Goal: Use online tool/utility: Utilize a website feature to perform a specific function

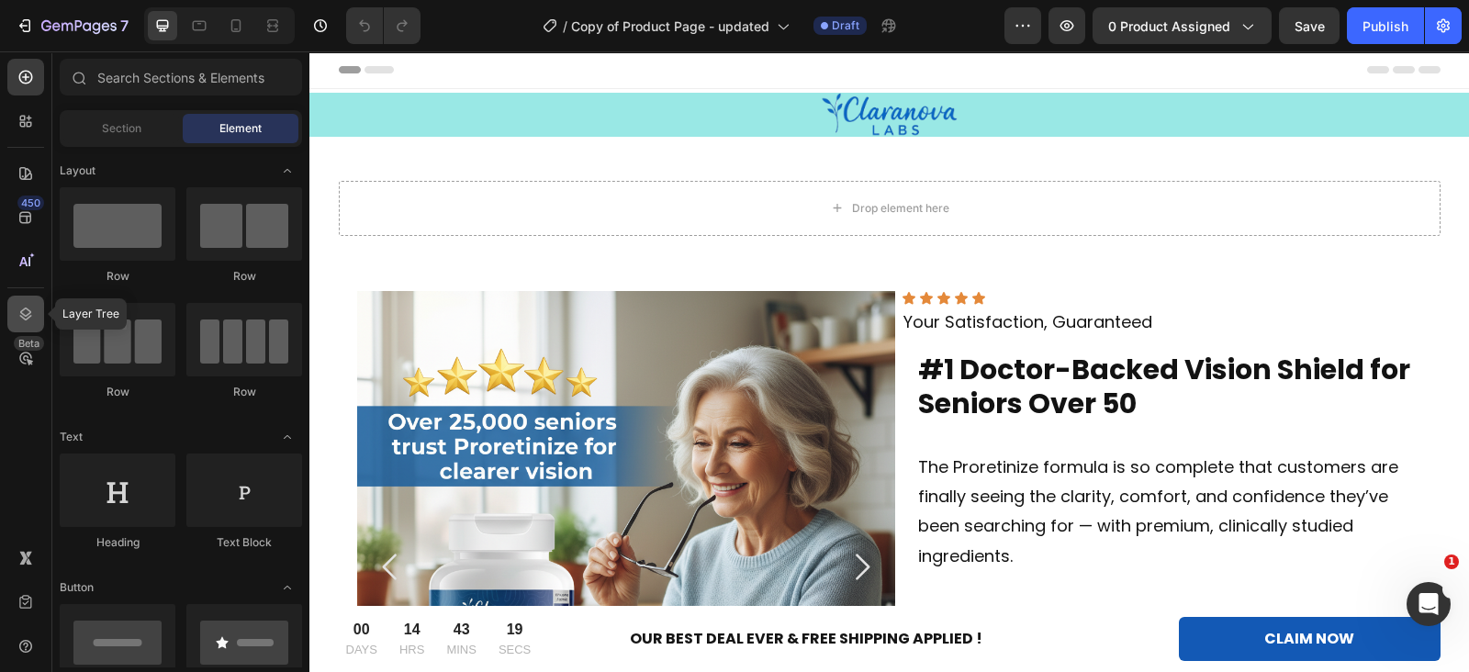
click at [39, 313] on div at bounding box center [25, 314] width 37 height 37
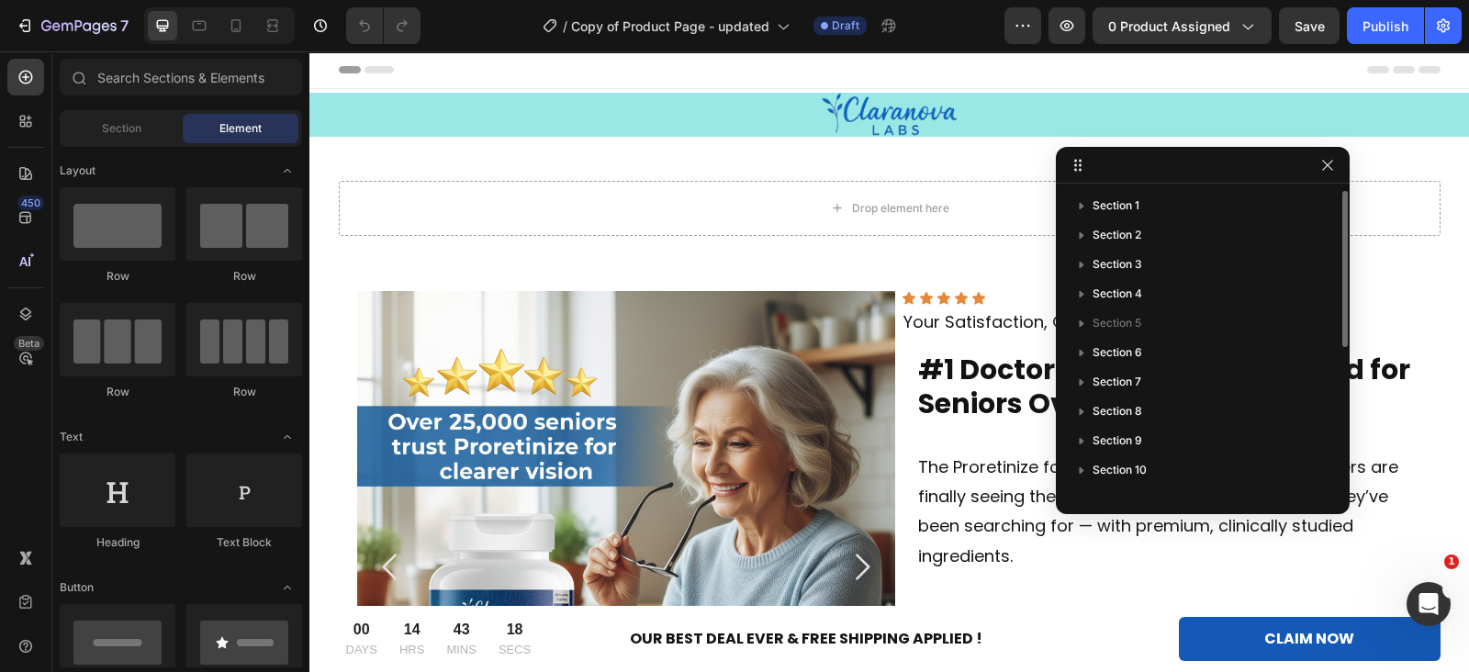
scroll to position [285, 0]
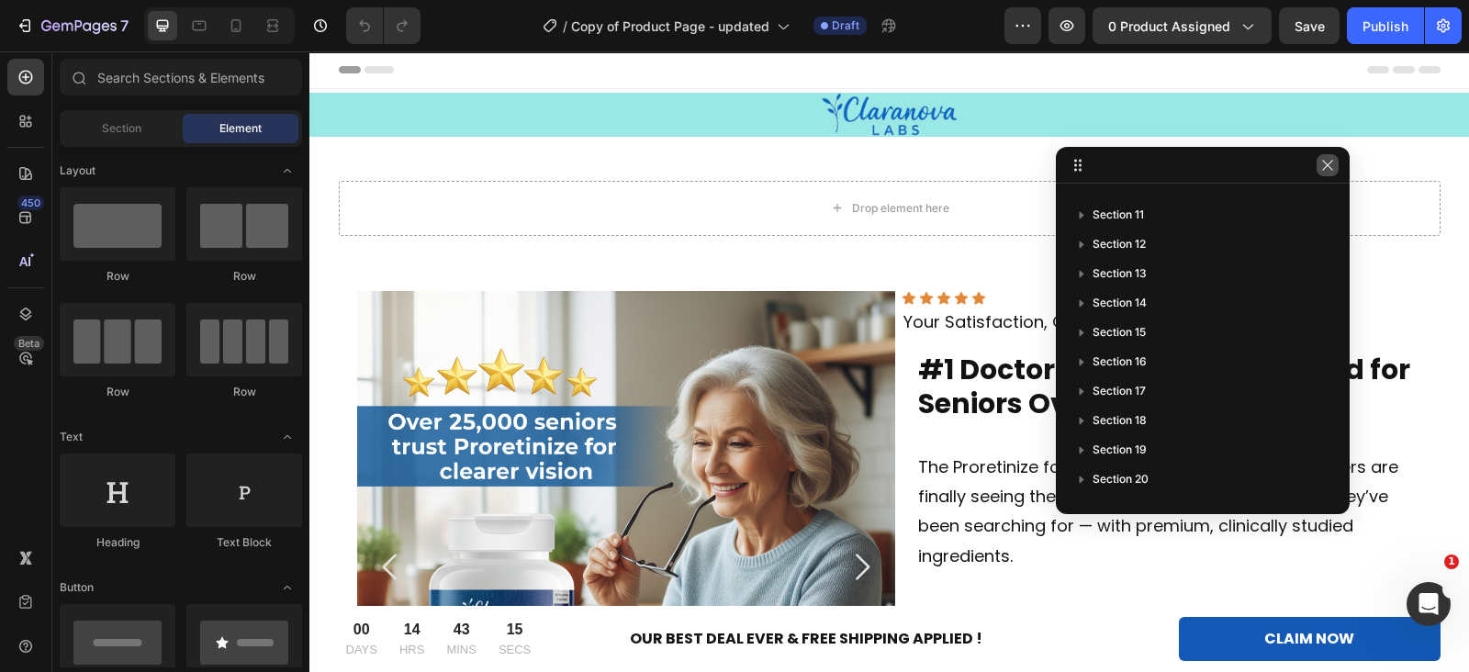
click at [1325, 169] on icon "button" at bounding box center [1327, 165] width 15 height 15
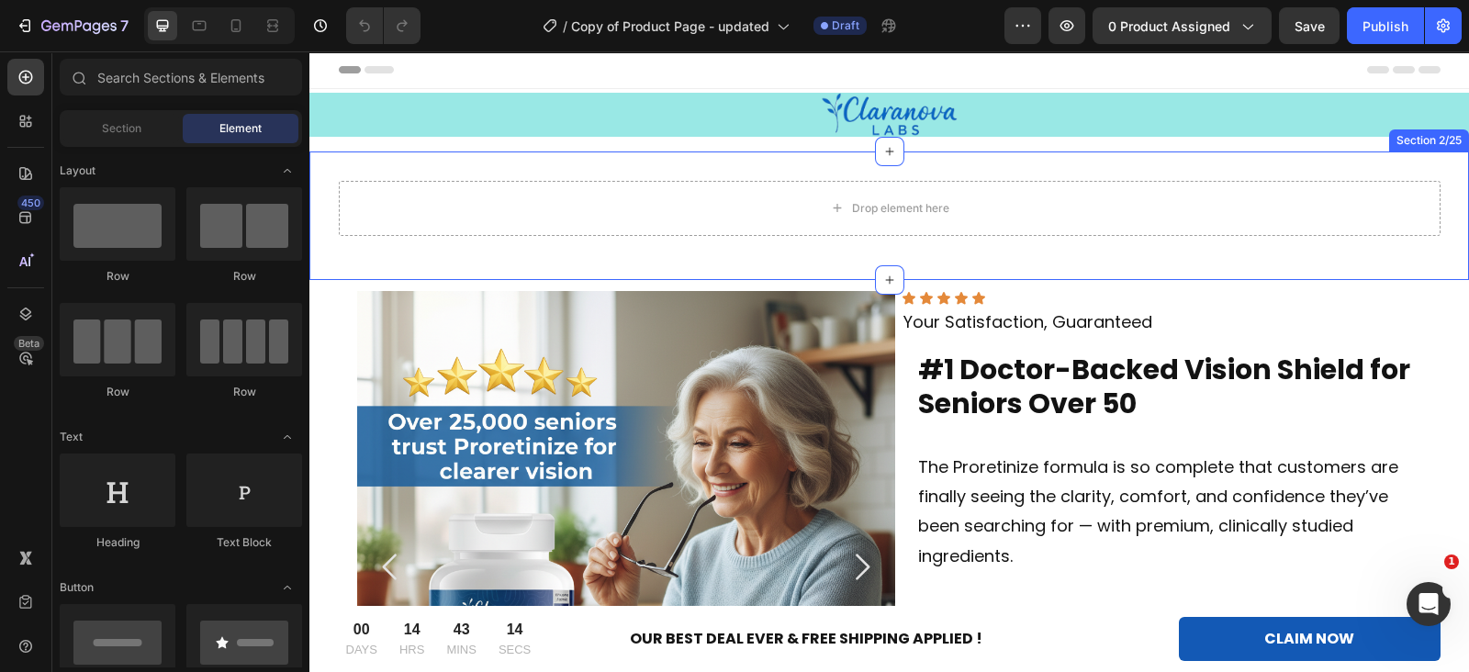
click at [1217, 172] on div "Drop element here Row Section 2/25" at bounding box center [888, 215] width 1159 height 129
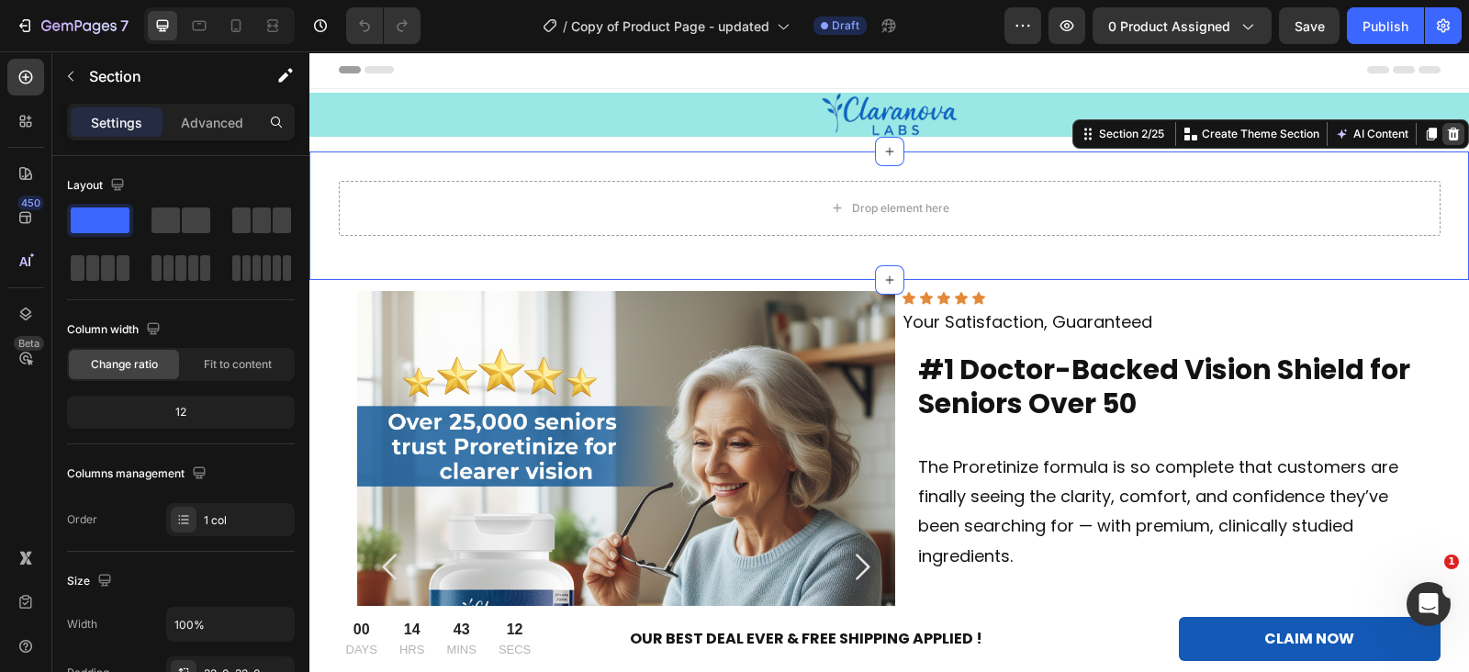
click at [1448, 133] on icon at bounding box center [1454, 134] width 12 height 13
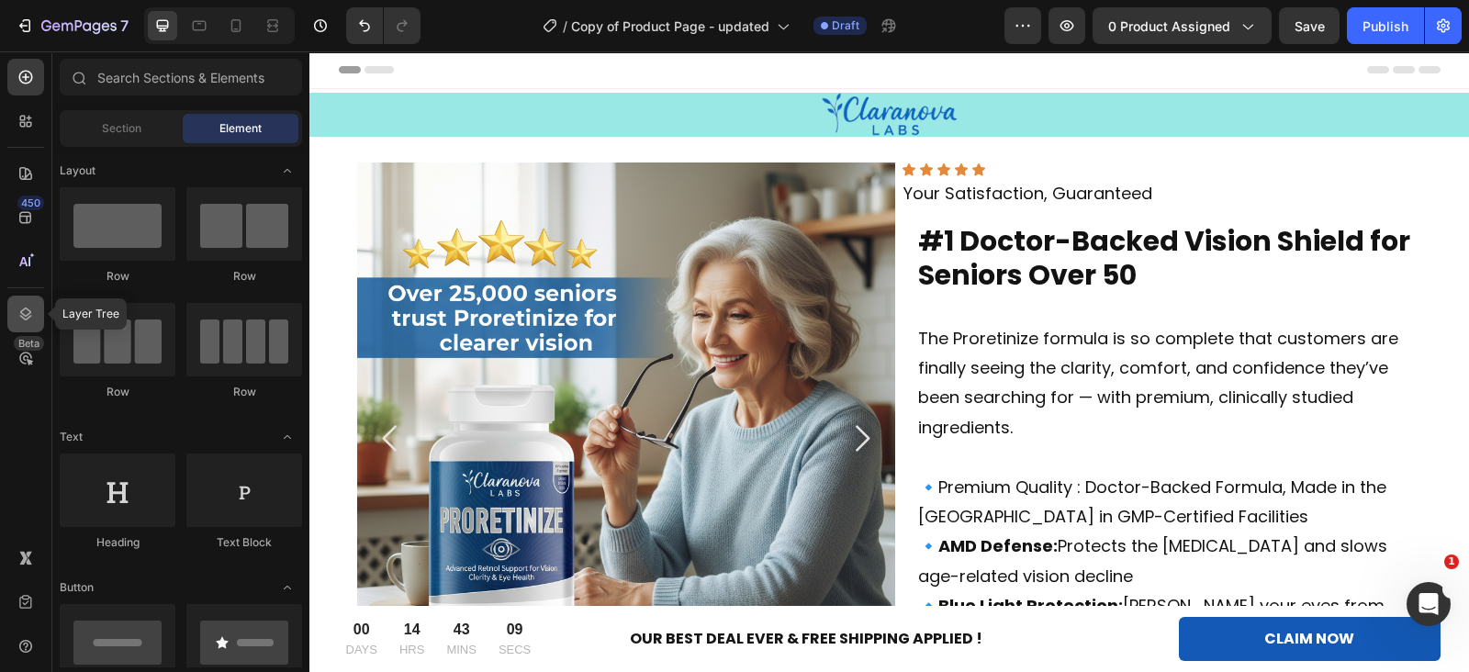
click at [28, 310] on icon at bounding box center [26, 314] width 18 height 18
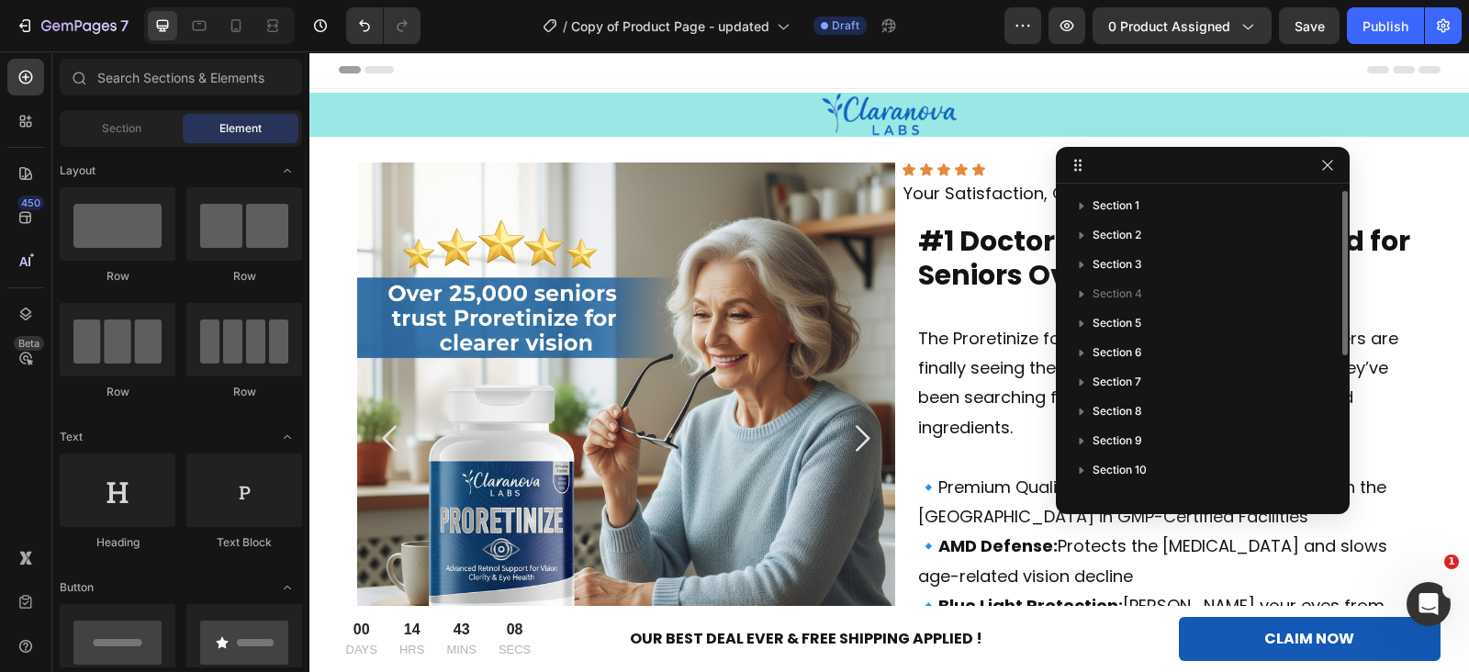
scroll to position [254, 0]
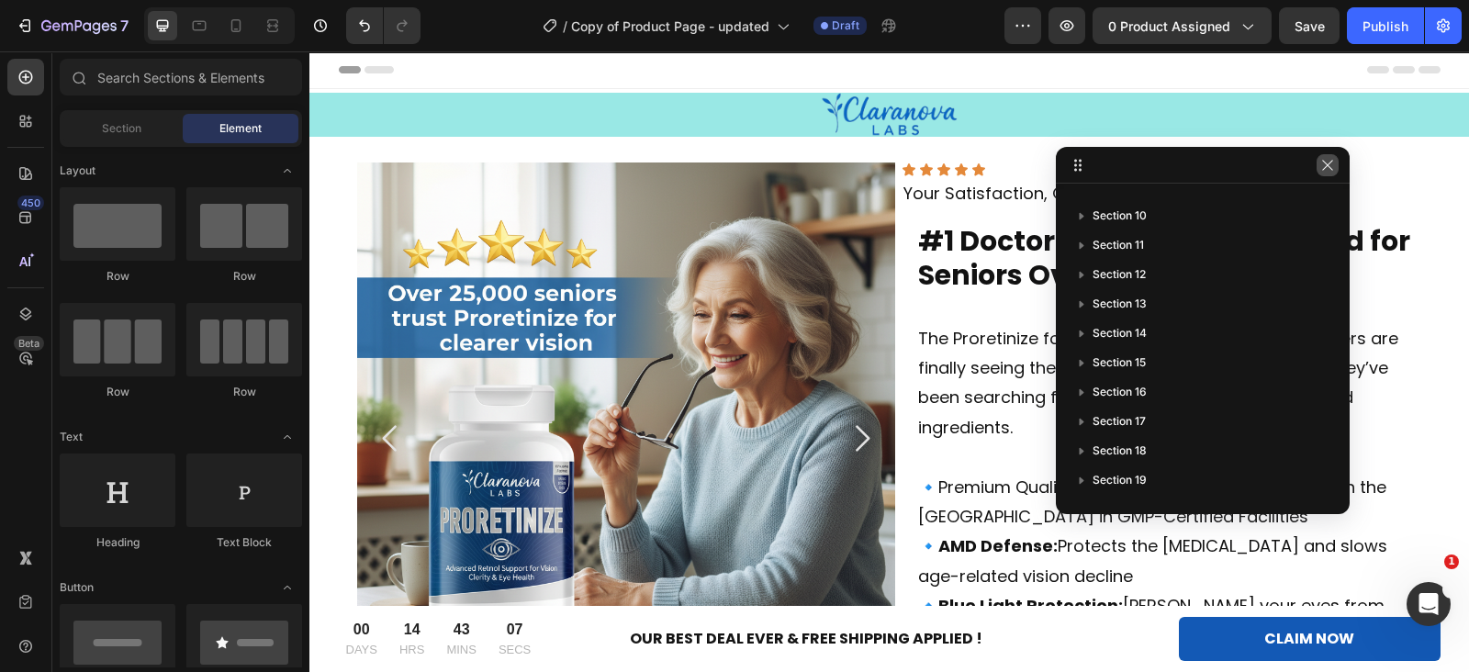
drag, startPoint x: 1327, startPoint y: 172, endPoint x: 1010, endPoint y: 152, distance: 317.3
click at [1327, 172] on icon "button" at bounding box center [1327, 165] width 15 height 15
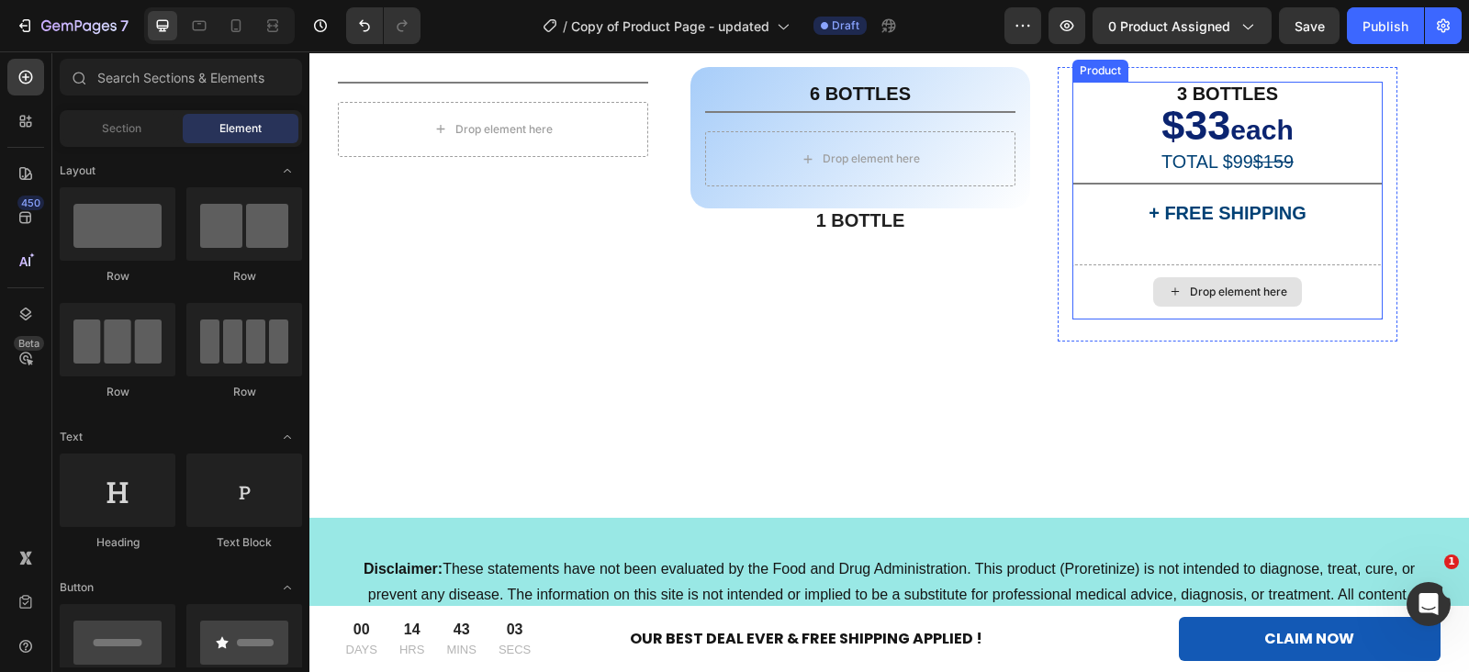
scroll to position [12146, 0]
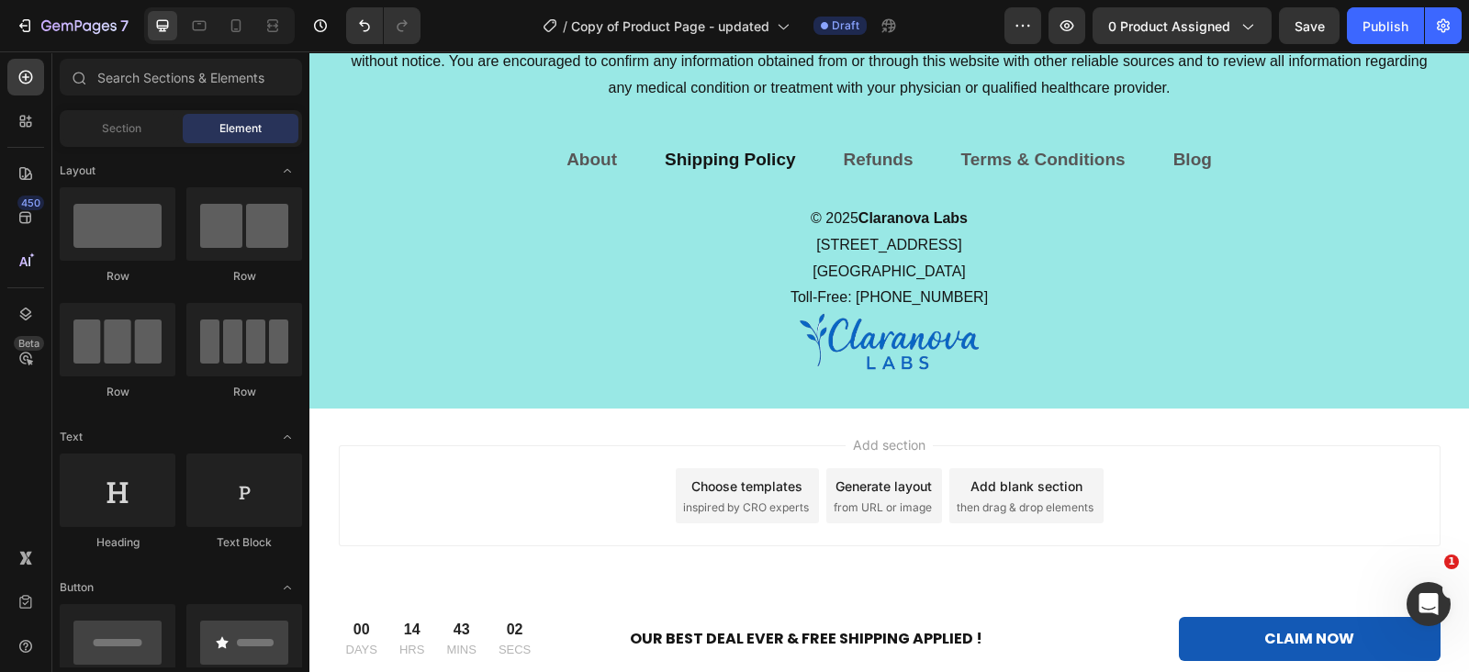
click at [1006, 375] on div "Disclaimer: These statements have not been evaluated by the Food and Drug Admin…" at bounding box center [888, 157] width 1159 height 504
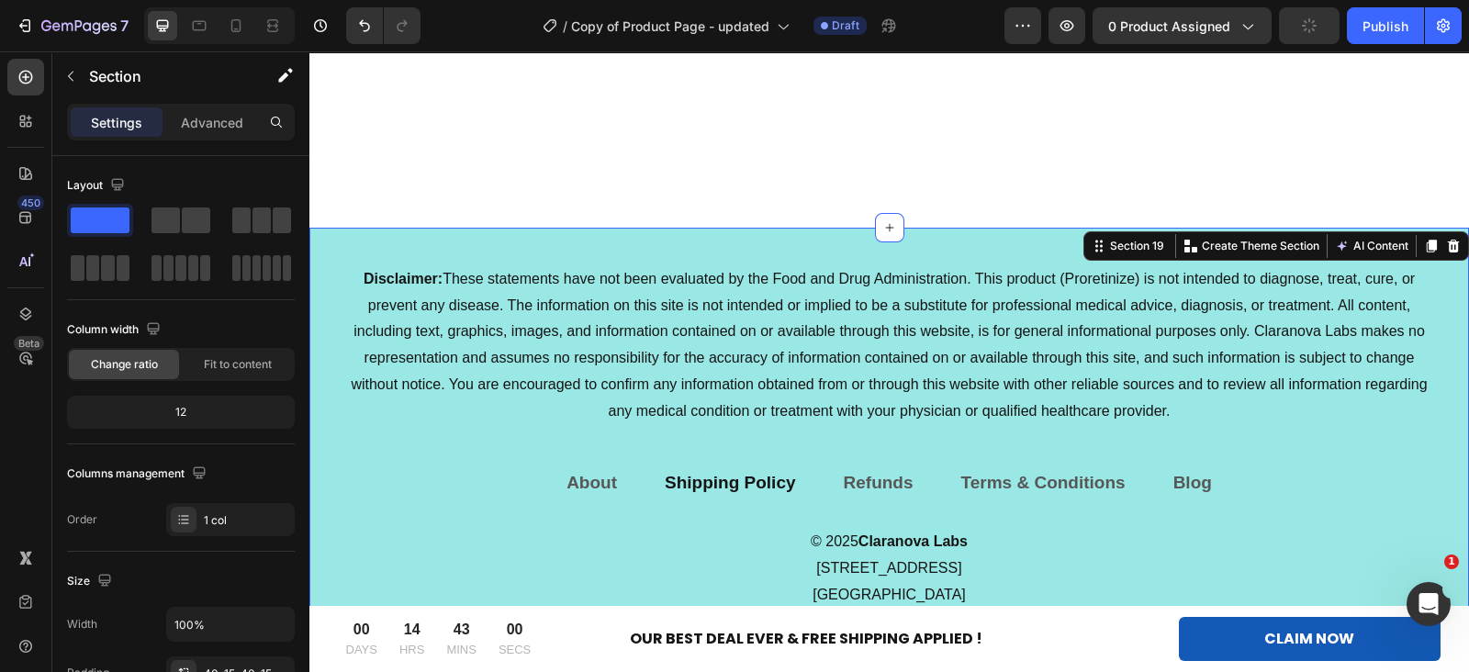
scroll to position [12031, 0]
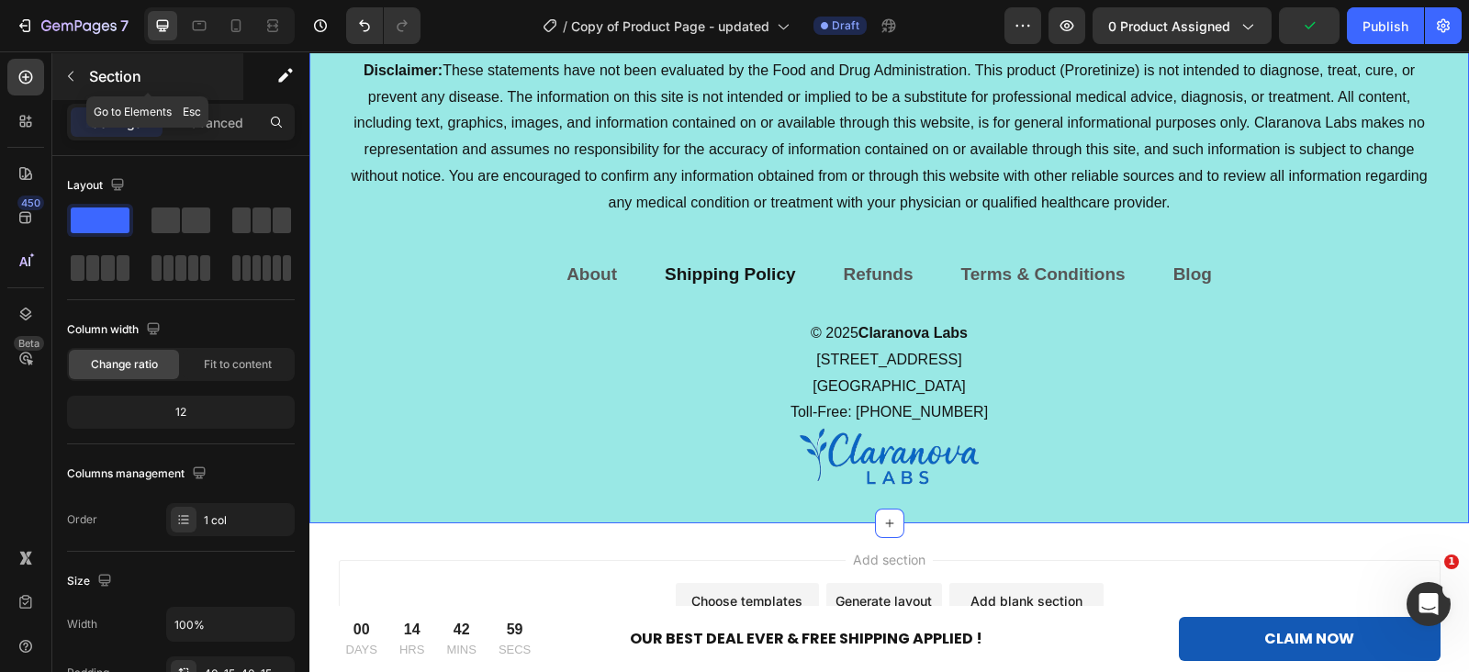
click at [79, 86] on button "button" at bounding box center [70, 76] width 29 height 29
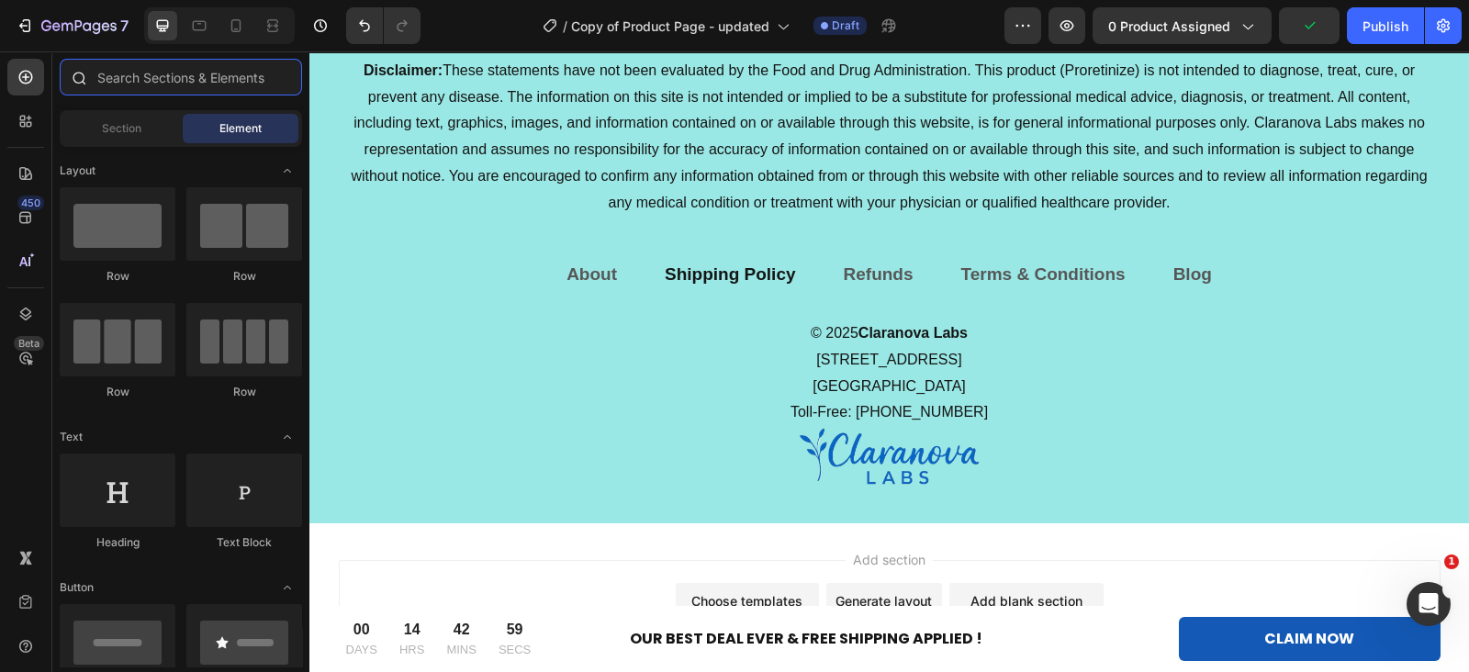
click at [180, 84] on input "text" at bounding box center [181, 77] width 242 height 37
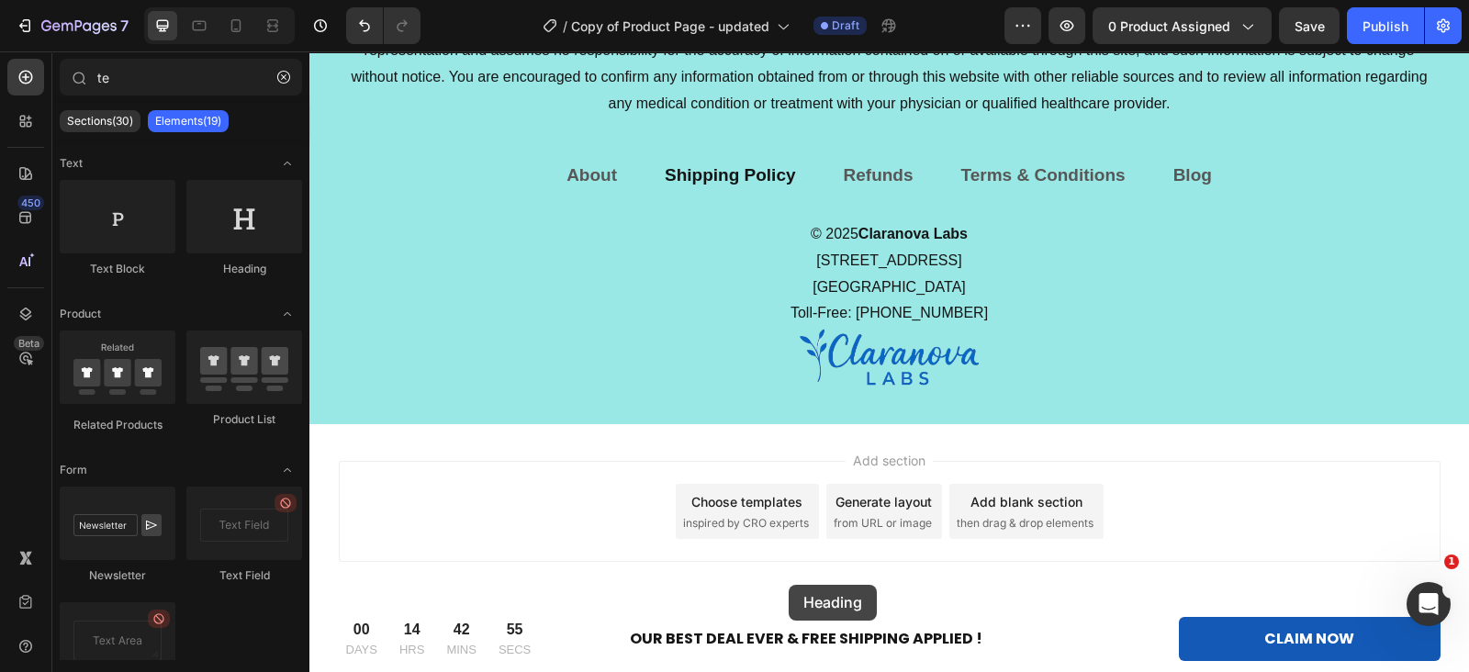
scroll to position [12146, 0]
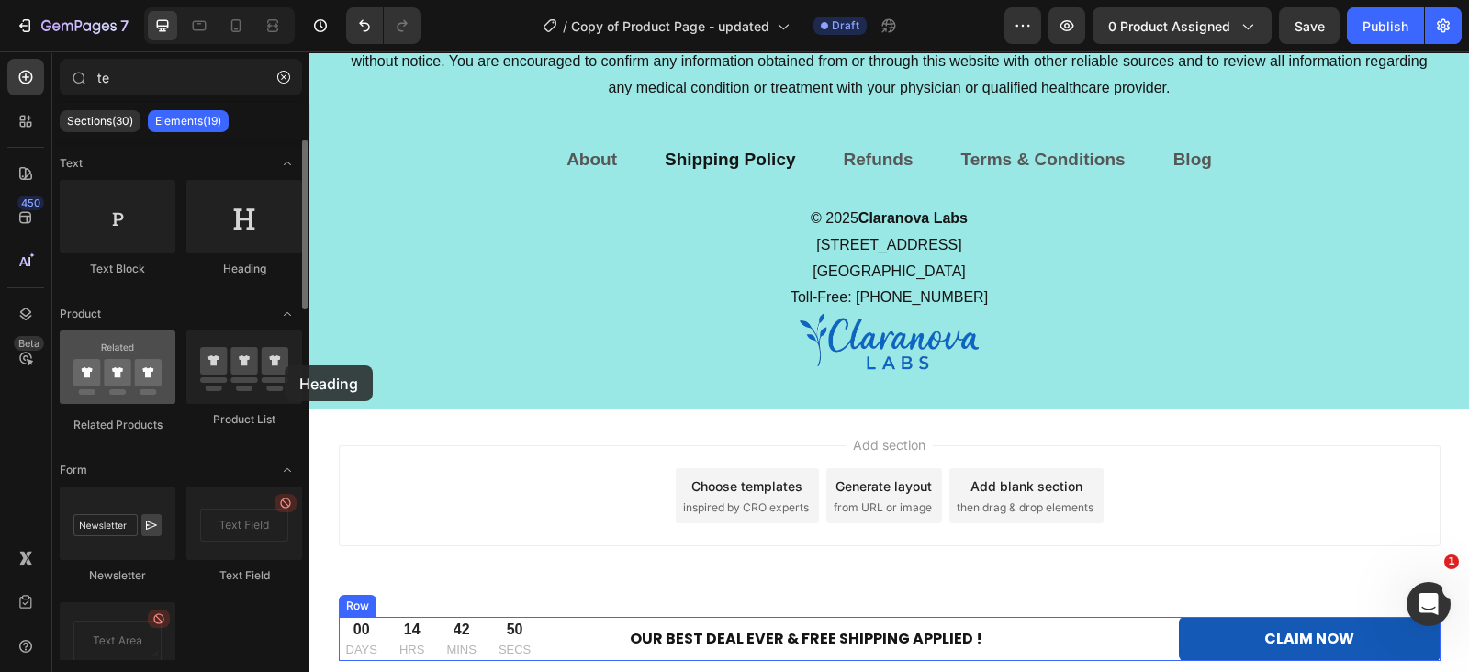
drag, startPoint x: 213, startPoint y: 213, endPoint x: 157, endPoint y: 375, distance: 171.0
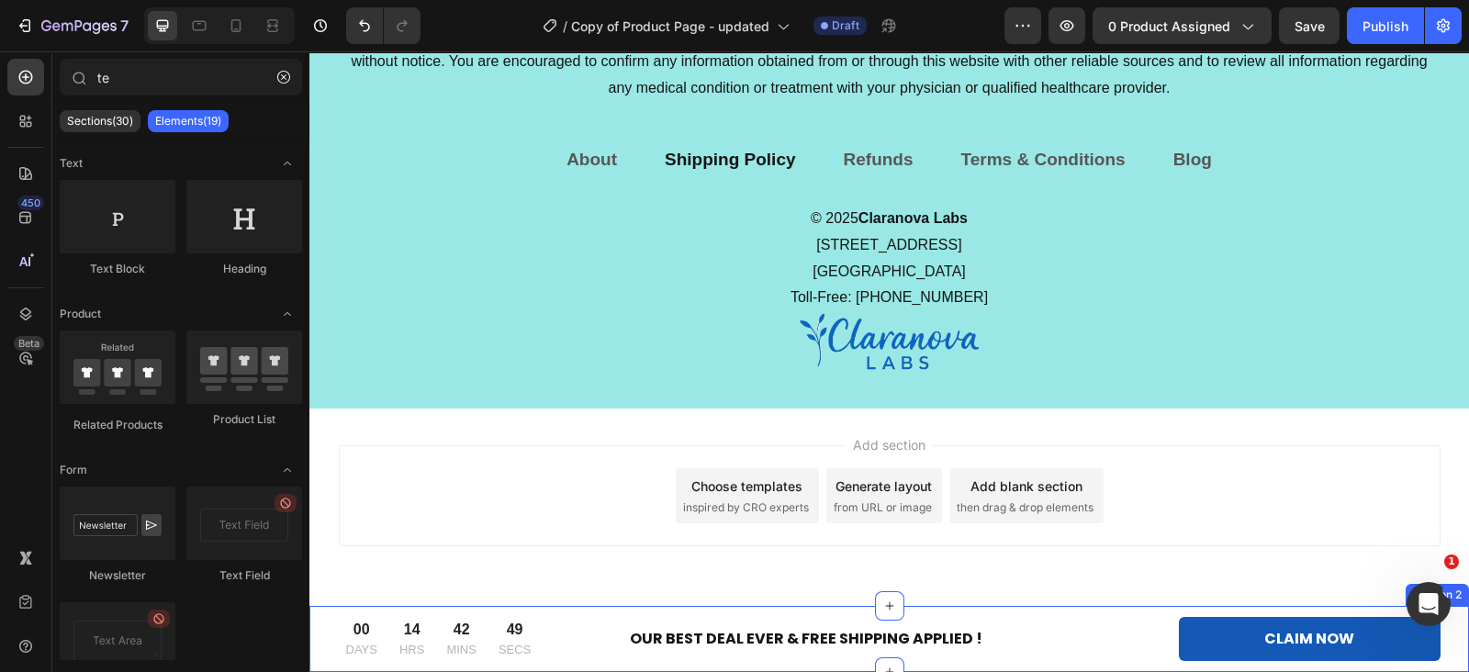
click at [323, 633] on div "00 DAYS 14 HRS 42 MINS 49 SECS CountDown Timer OUR BEST DEAL EVER & FREE SHIPPI…" at bounding box center [889, 639] width 1132 height 44
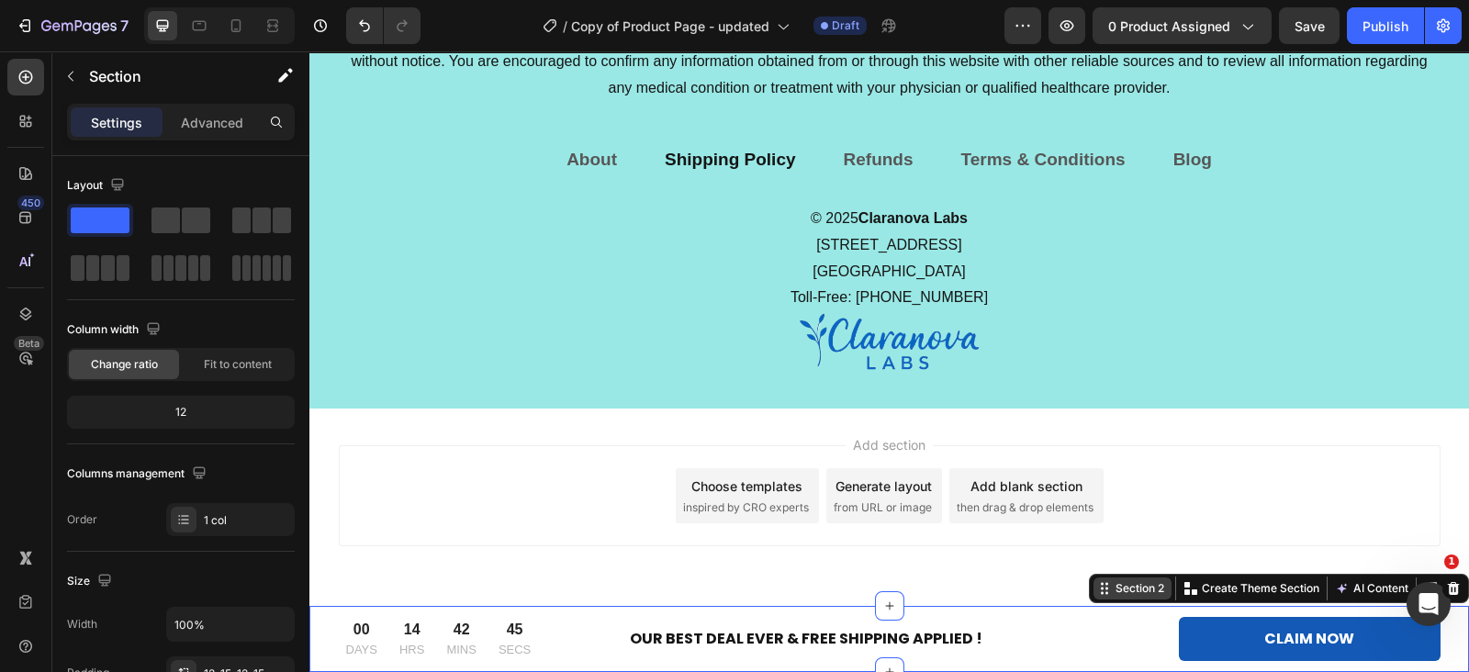
click at [1112, 590] on div "Section 2" at bounding box center [1140, 588] width 56 height 17
click at [238, 116] on p "Advanced" at bounding box center [212, 122] width 62 height 19
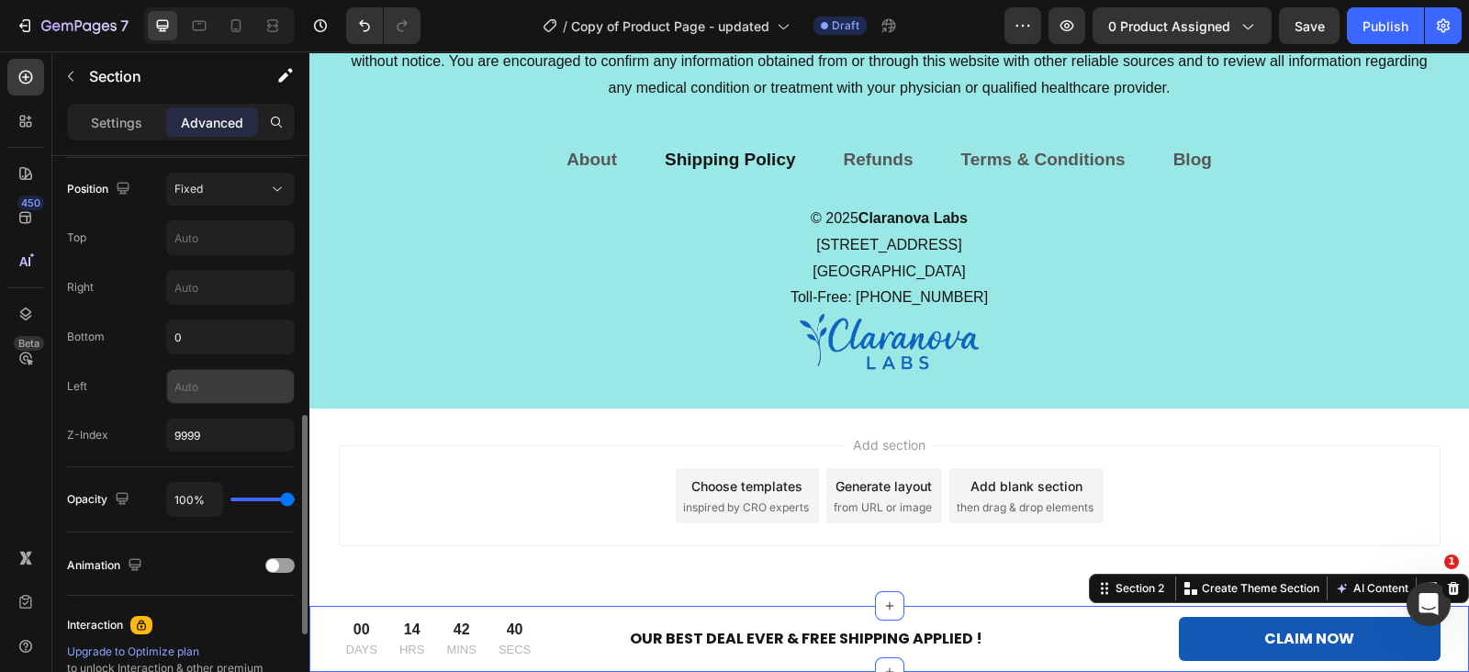
scroll to position [554, 0]
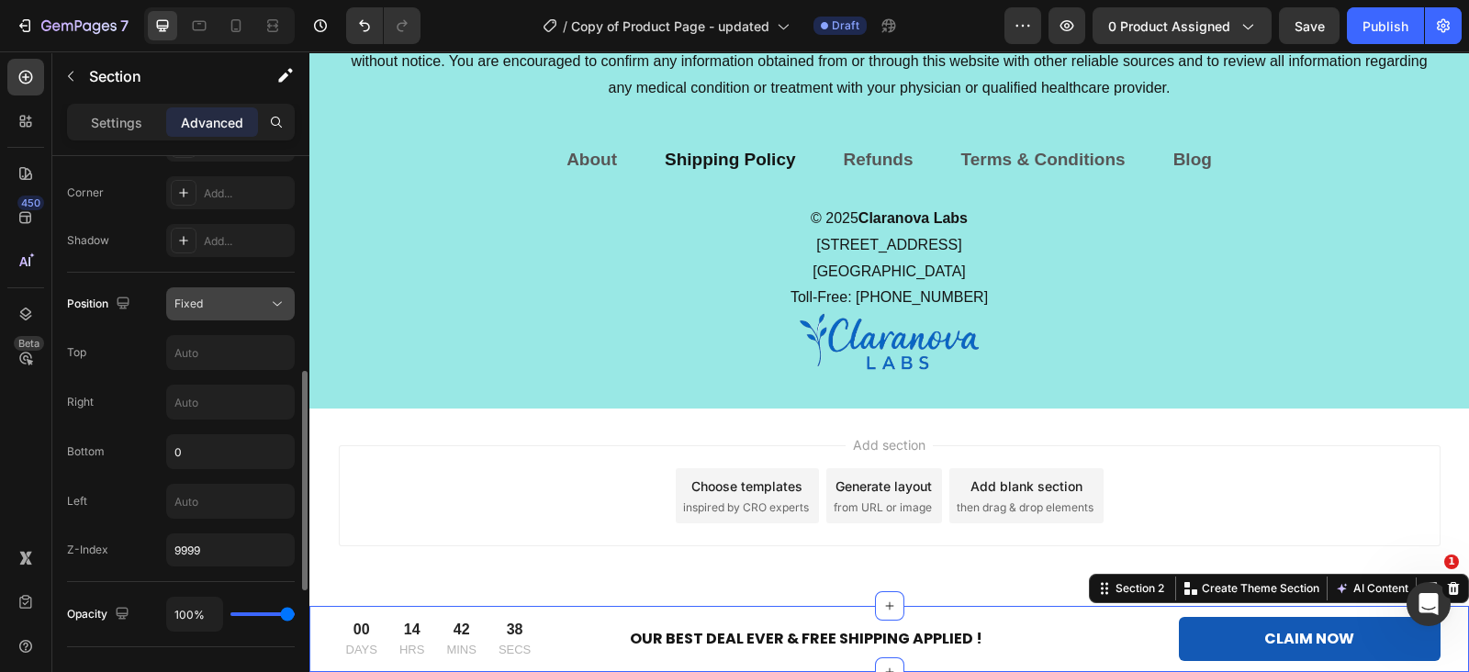
click at [216, 300] on div "Fixed" at bounding box center [221, 304] width 94 height 17
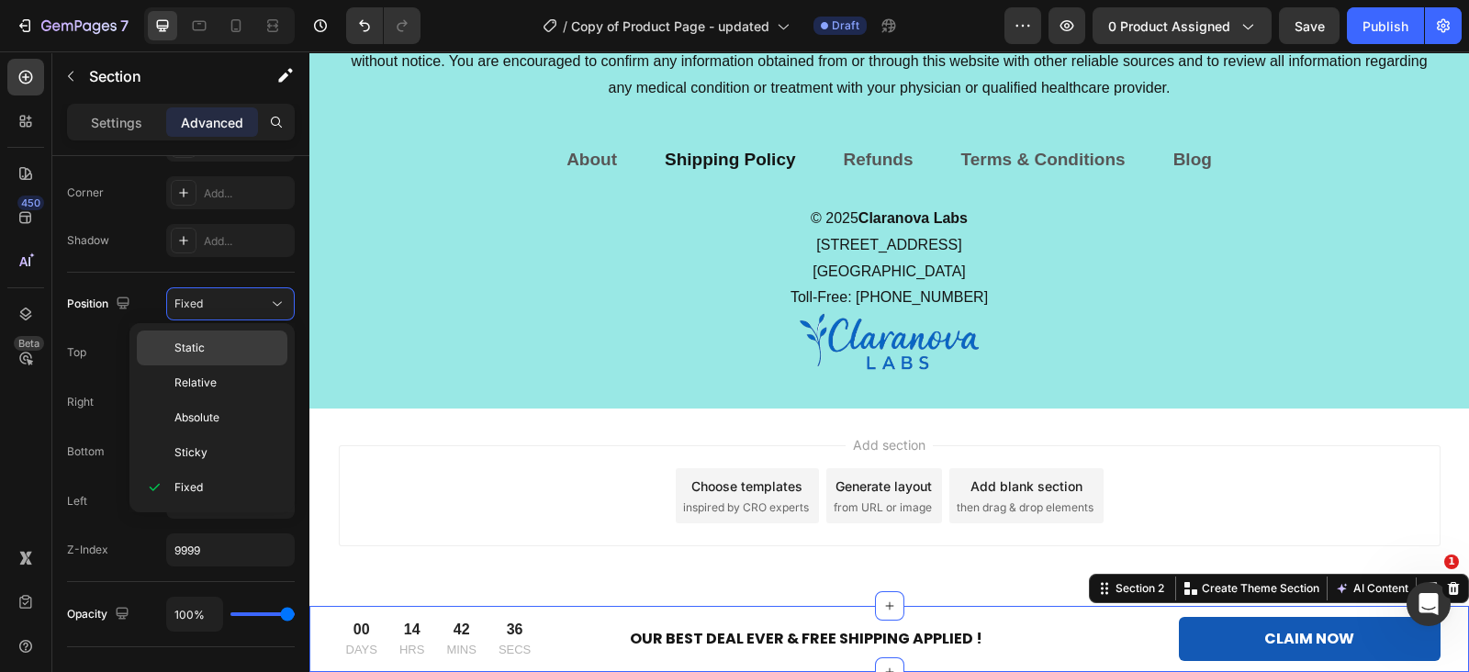
click at [211, 353] on p "Static" at bounding box center [226, 348] width 105 height 17
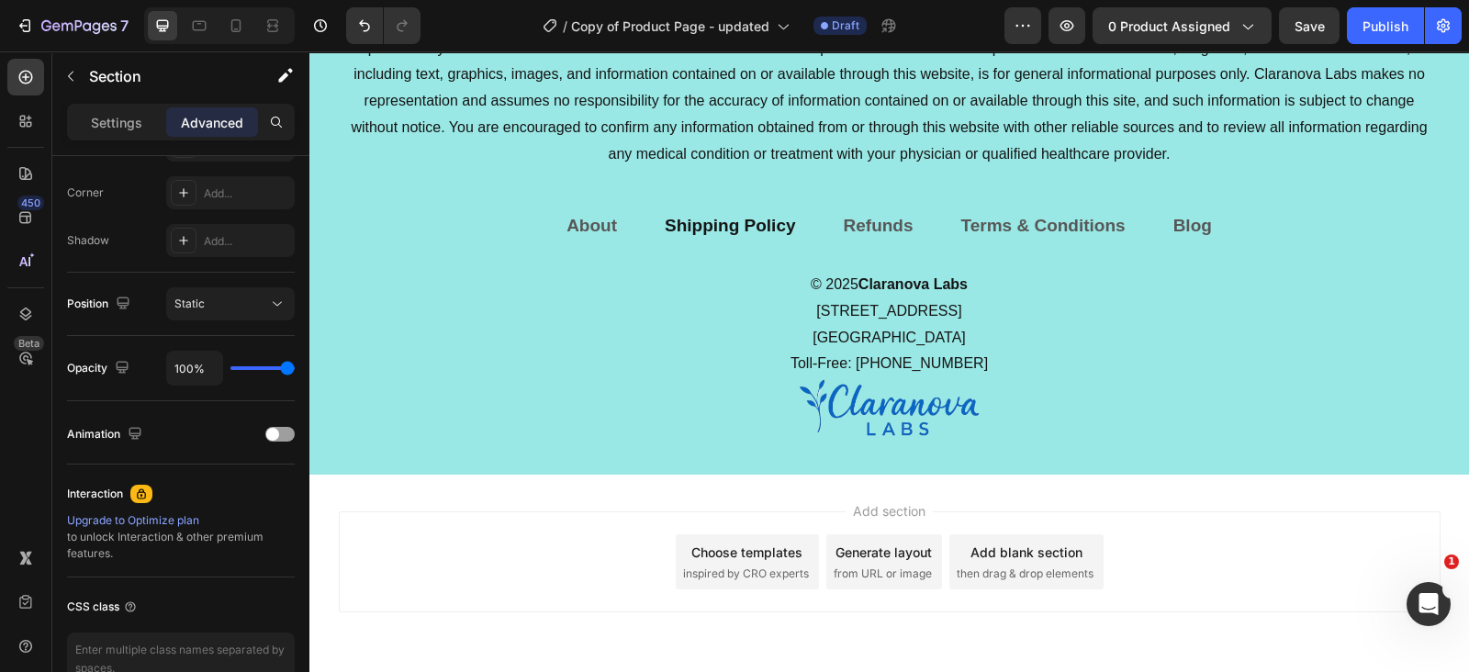
click at [50, 70] on div "450 Beta" at bounding box center [26, 361] width 52 height 621
click at [66, 70] on icon "button" at bounding box center [70, 76] width 15 height 15
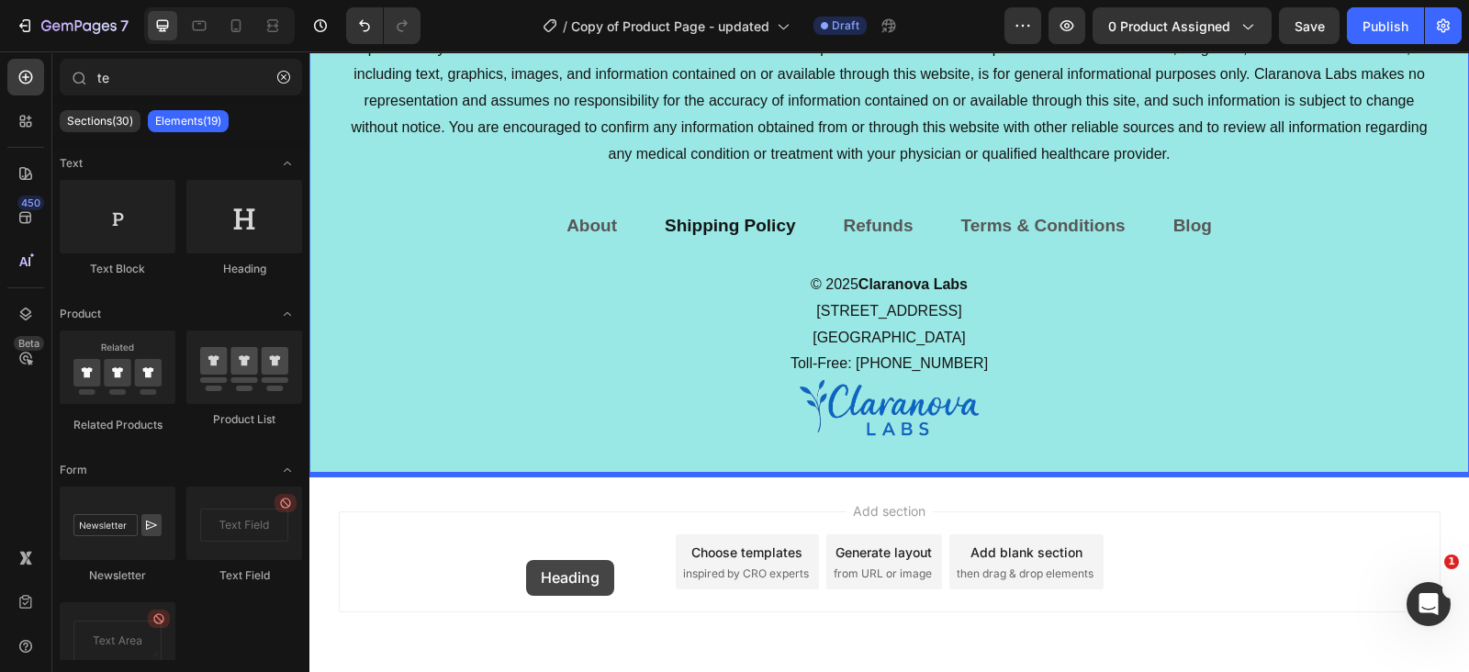
drag, startPoint x: 569, startPoint y: 293, endPoint x: 526, endPoint y: 560, distance: 270.6
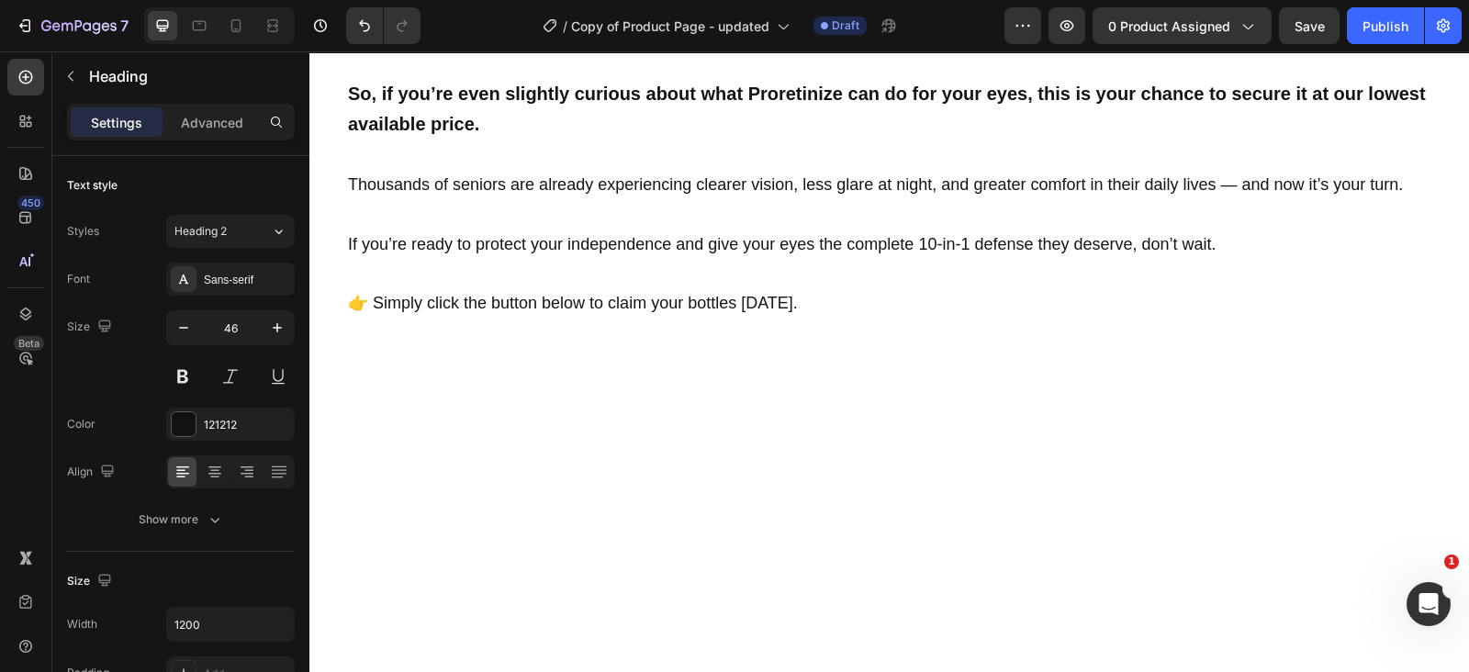
scroll to position [10540, 0]
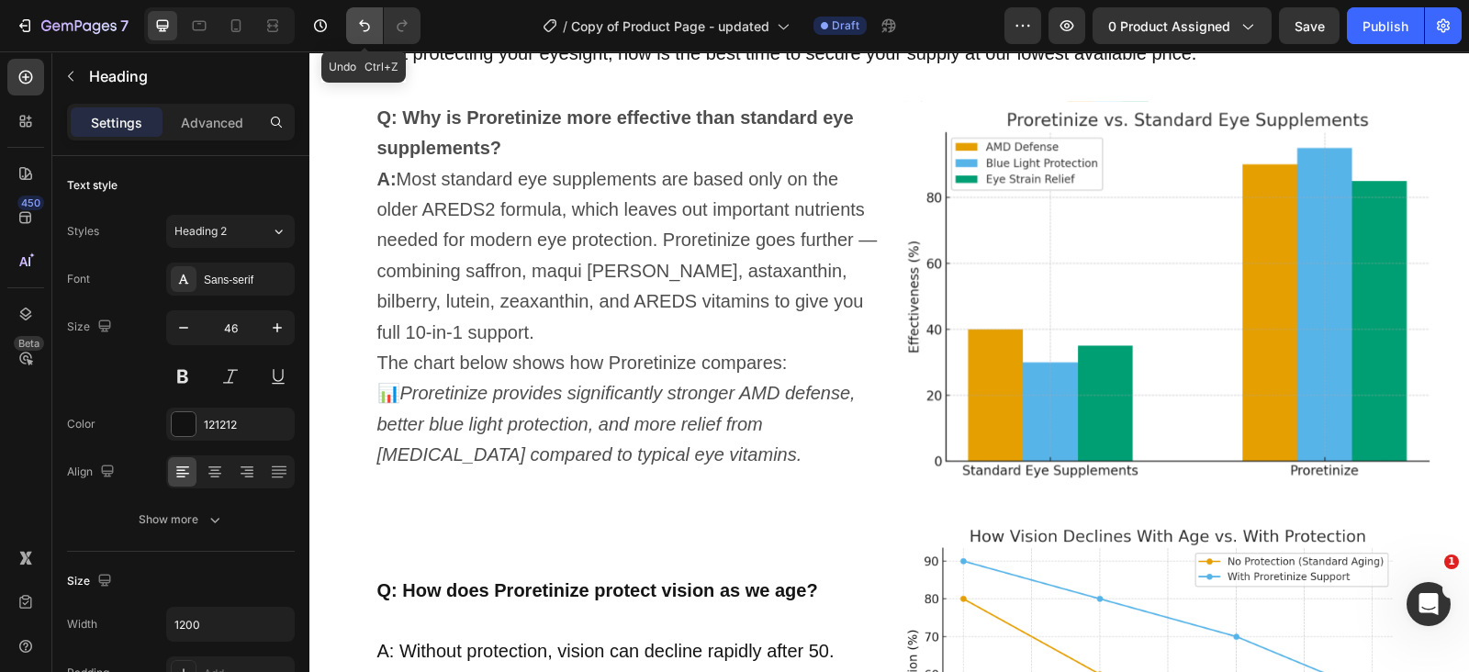
drag, startPoint x: 372, startPoint y: 21, endPoint x: 136, endPoint y: 17, distance: 236.0
click at [372, 22] on icon "Undo/Redo" at bounding box center [364, 26] width 18 height 18
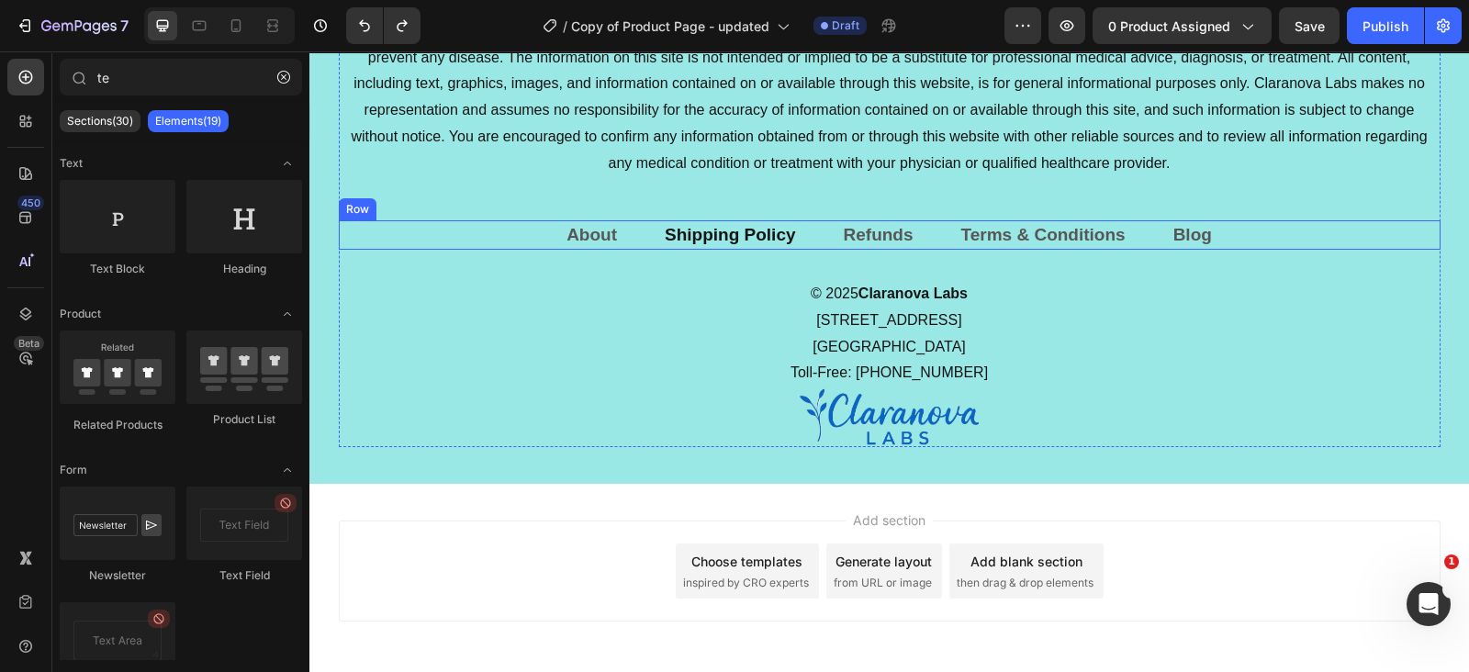
scroll to position [12212, 0]
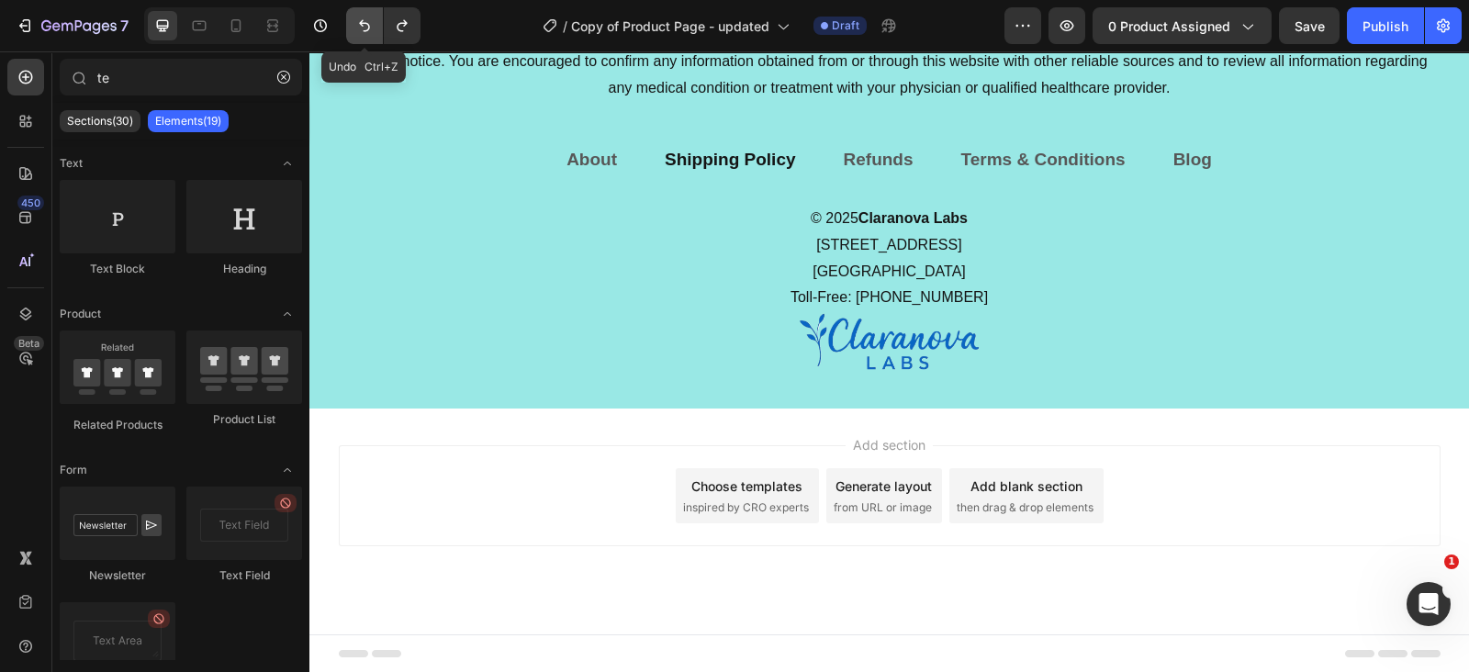
click at [358, 20] on icon "Undo/Redo" at bounding box center [364, 26] width 18 height 18
click at [361, 27] on icon "Undo/Redo" at bounding box center [364, 26] width 18 height 18
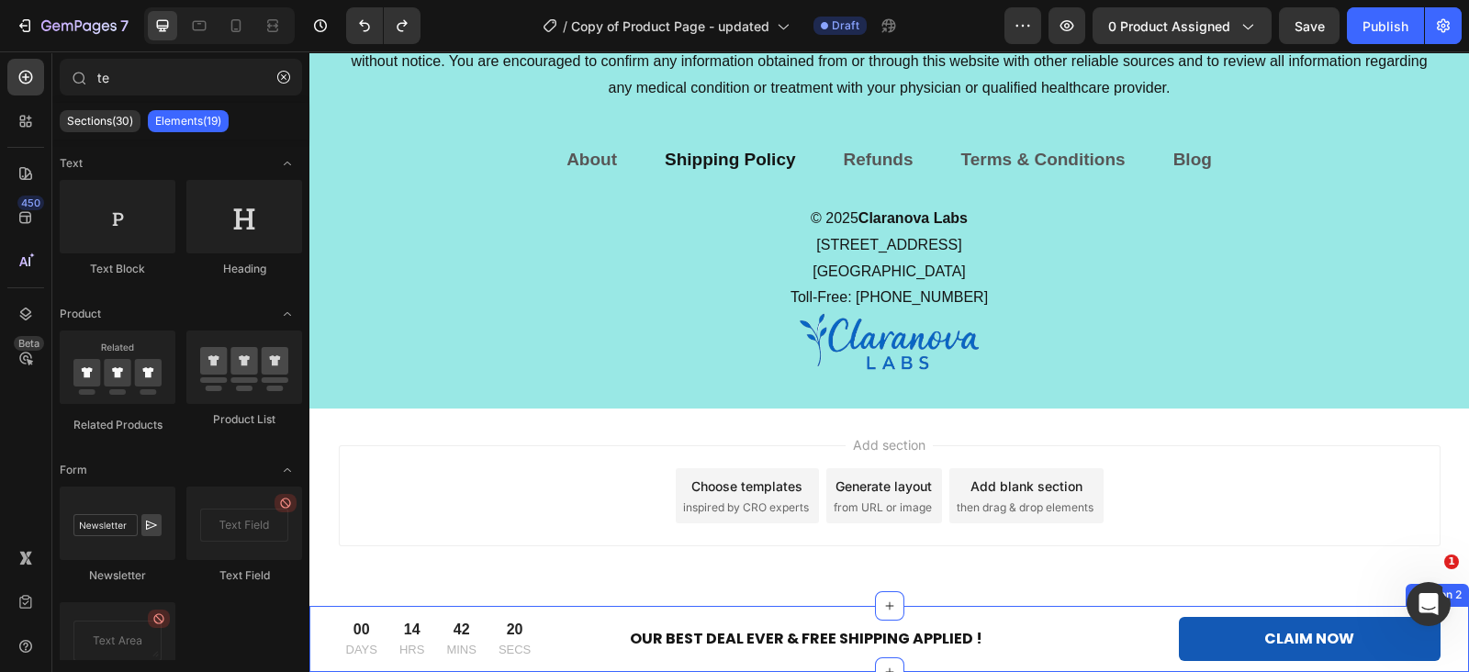
click at [318, 626] on div "00 DAYS 14 HRS 42 MINS 20 SECS CountDown Timer OUR BEST DEAL EVER & FREE SHIPPI…" at bounding box center [888, 639] width 1159 height 66
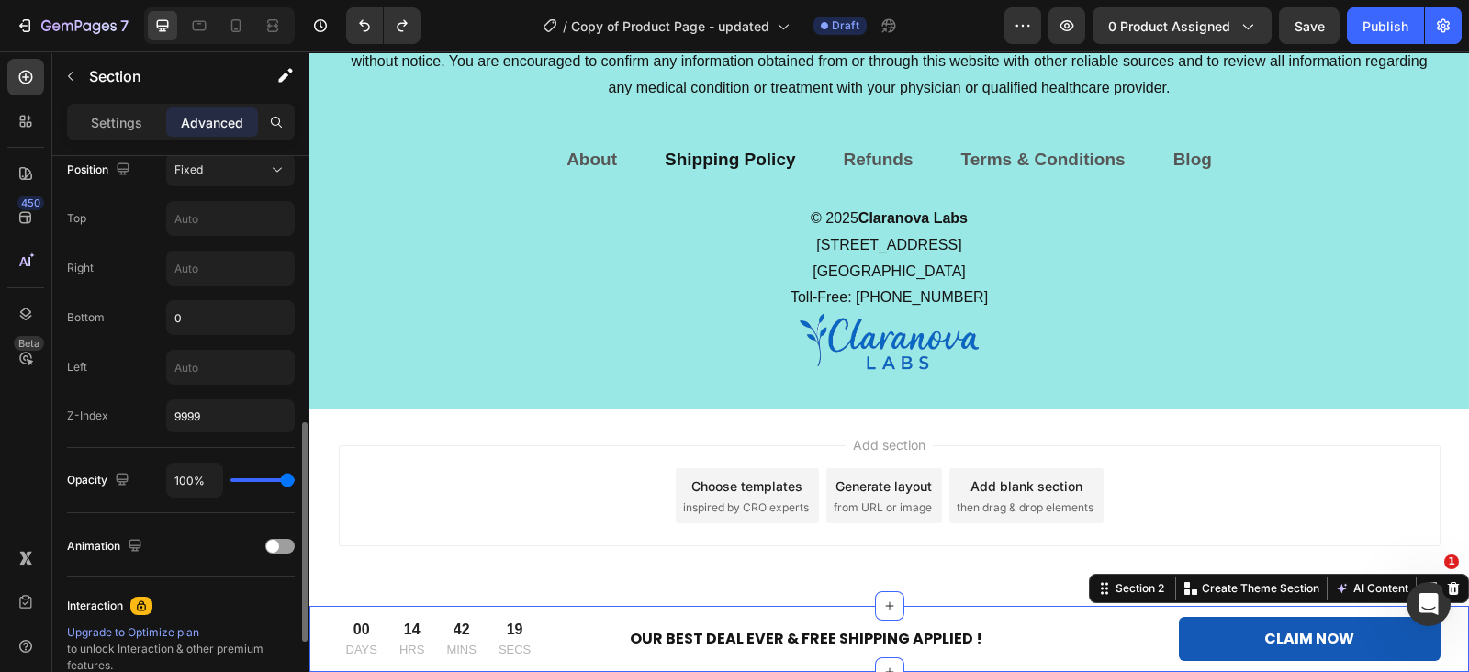
scroll to position [574, 0]
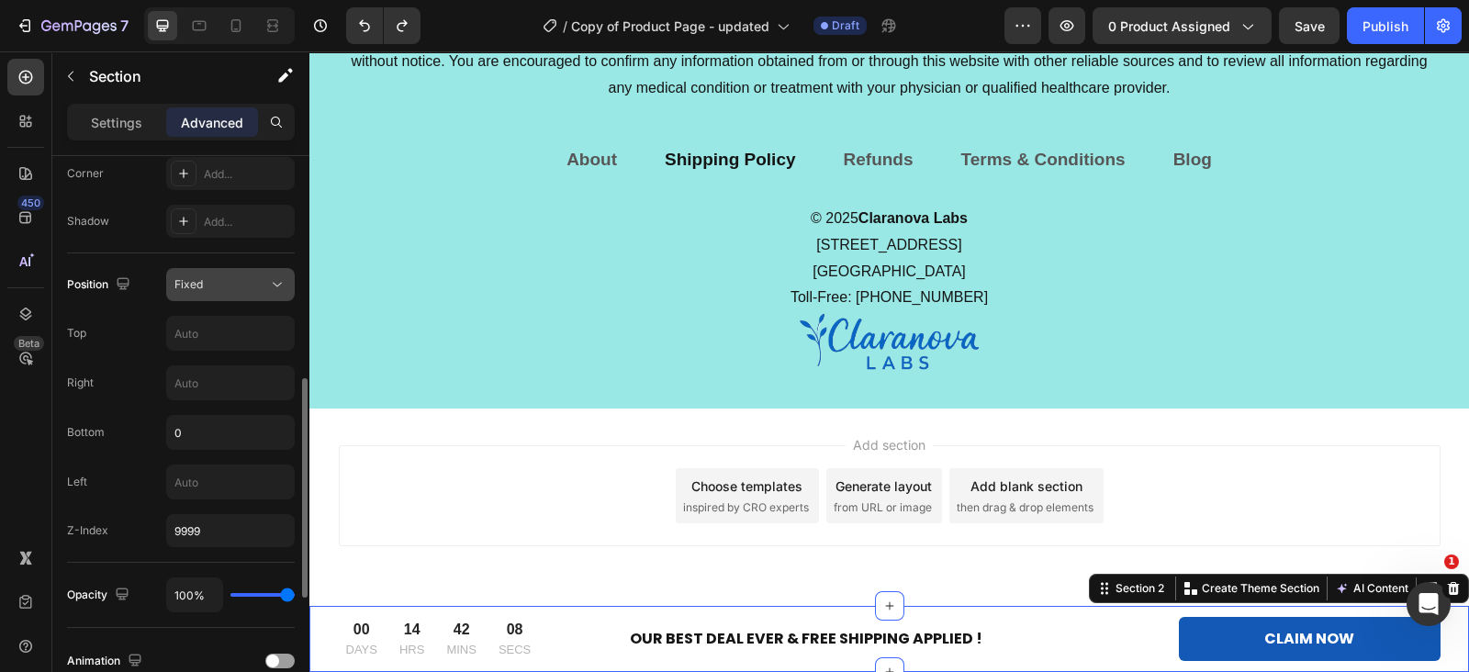
click at [210, 287] on div "Fixed" at bounding box center [221, 284] width 94 height 17
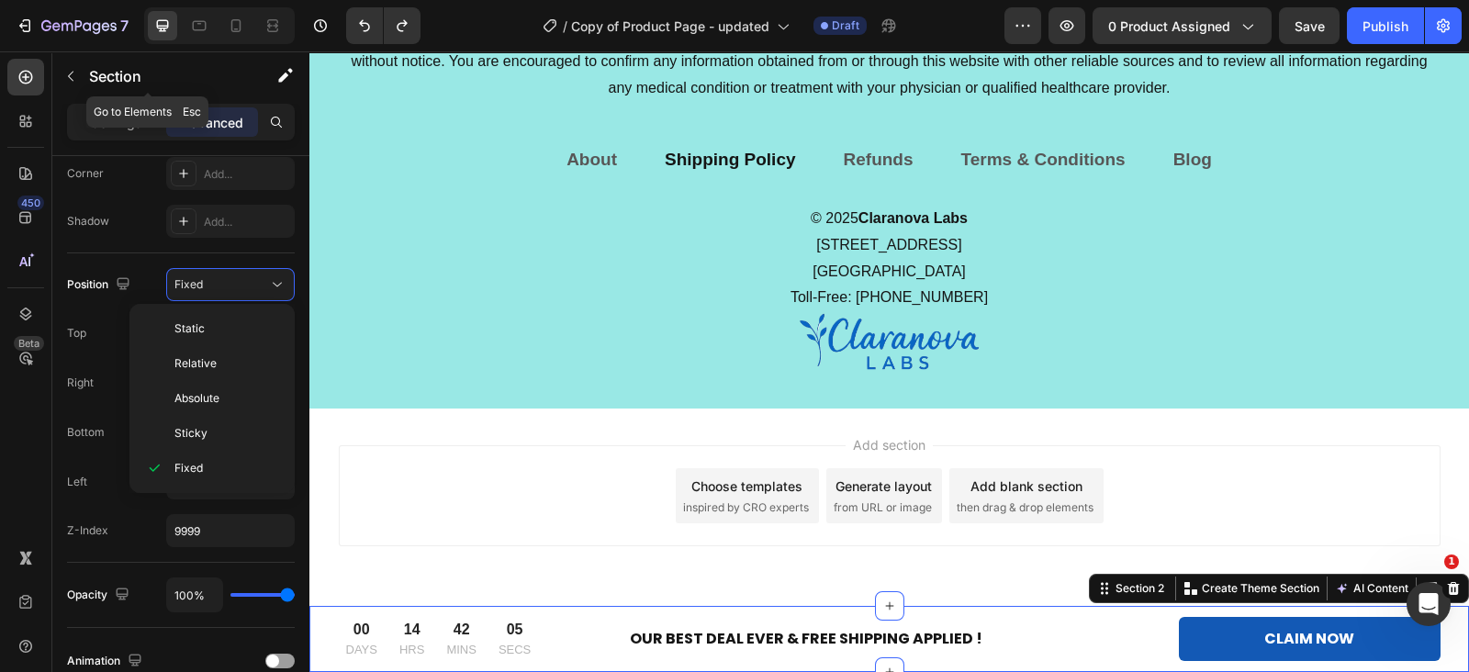
click at [64, 84] on button "button" at bounding box center [70, 76] width 29 height 29
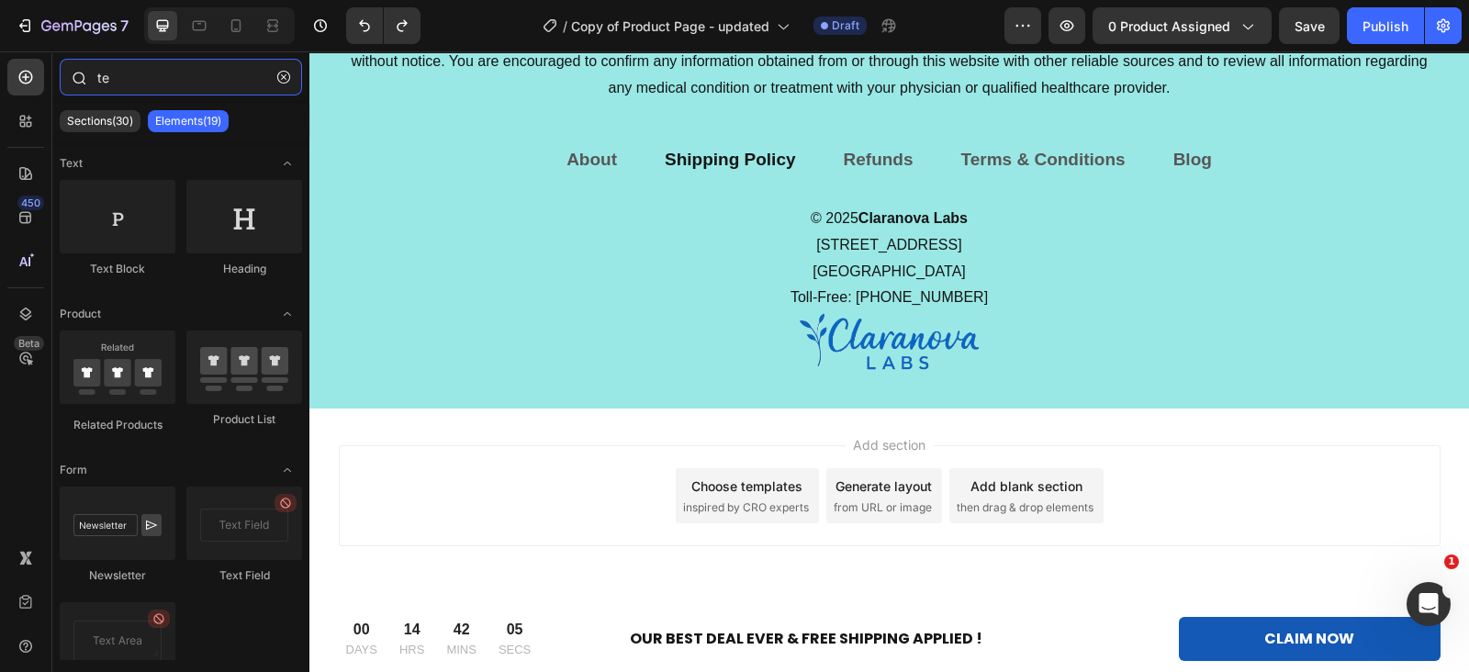
click at [127, 64] on input "te" at bounding box center [181, 77] width 242 height 37
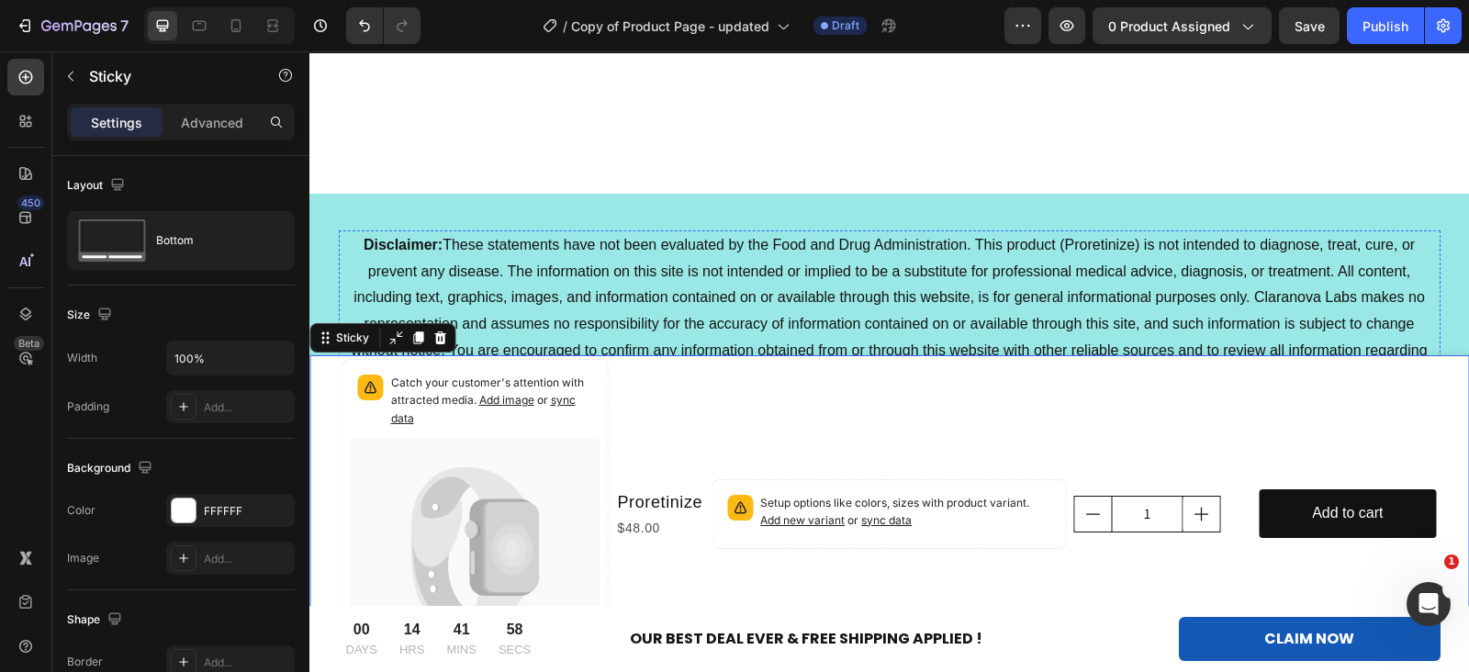
scroll to position [12146, 0]
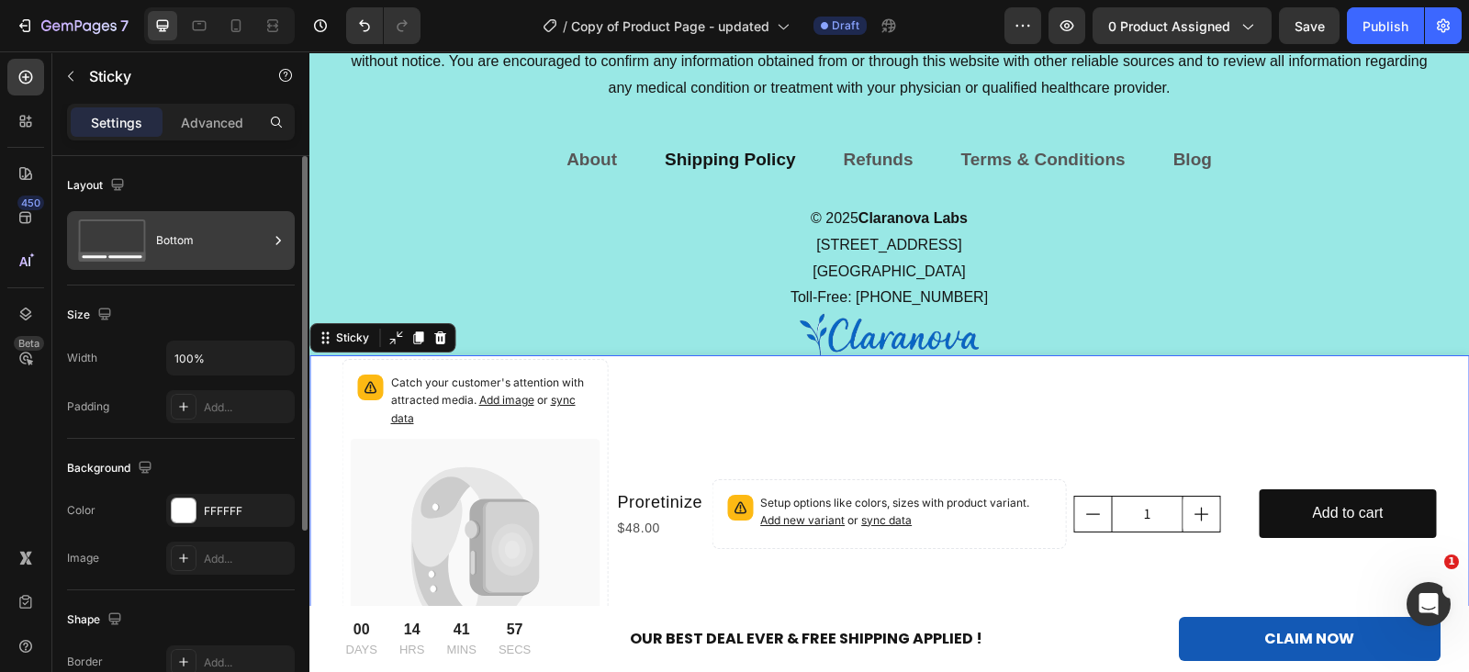
click at [194, 268] on div "Bottom" at bounding box center [181, 240] width 228 height 59
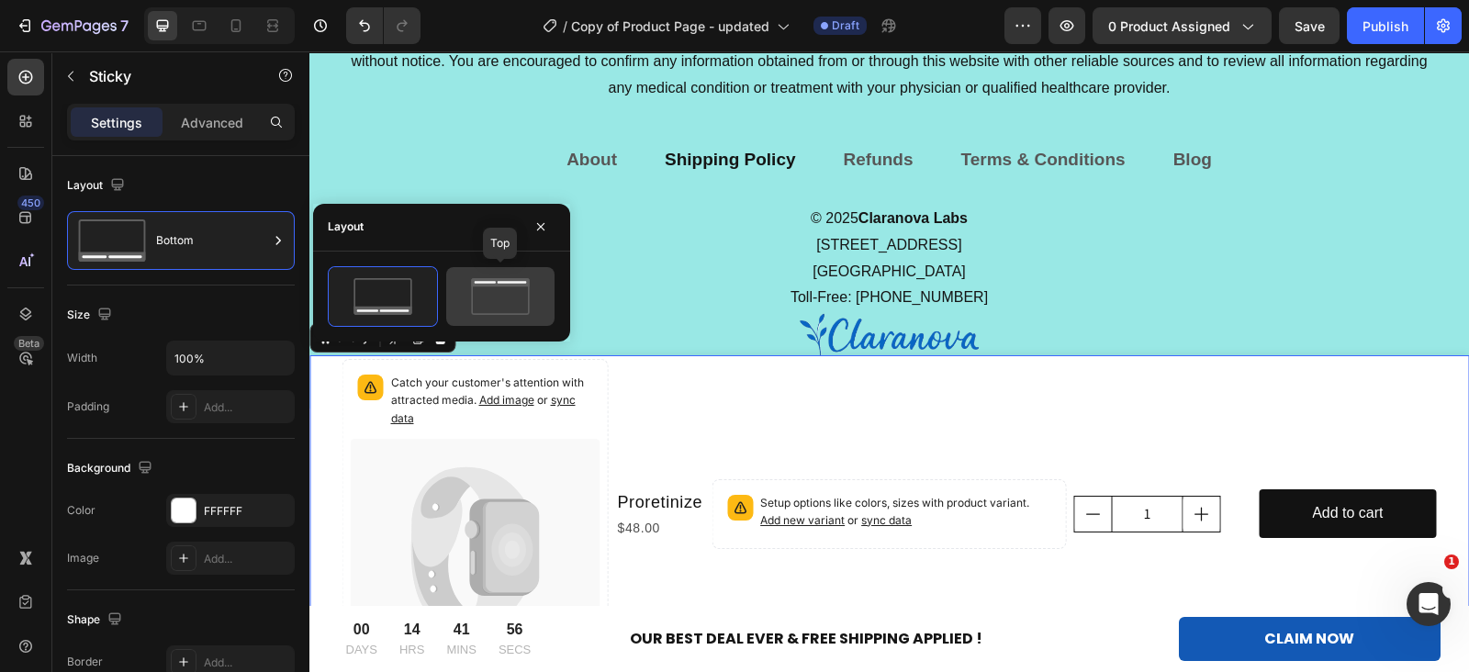
click at [462, 291] on icon at bounding box center [500, 296] width 86 height 37
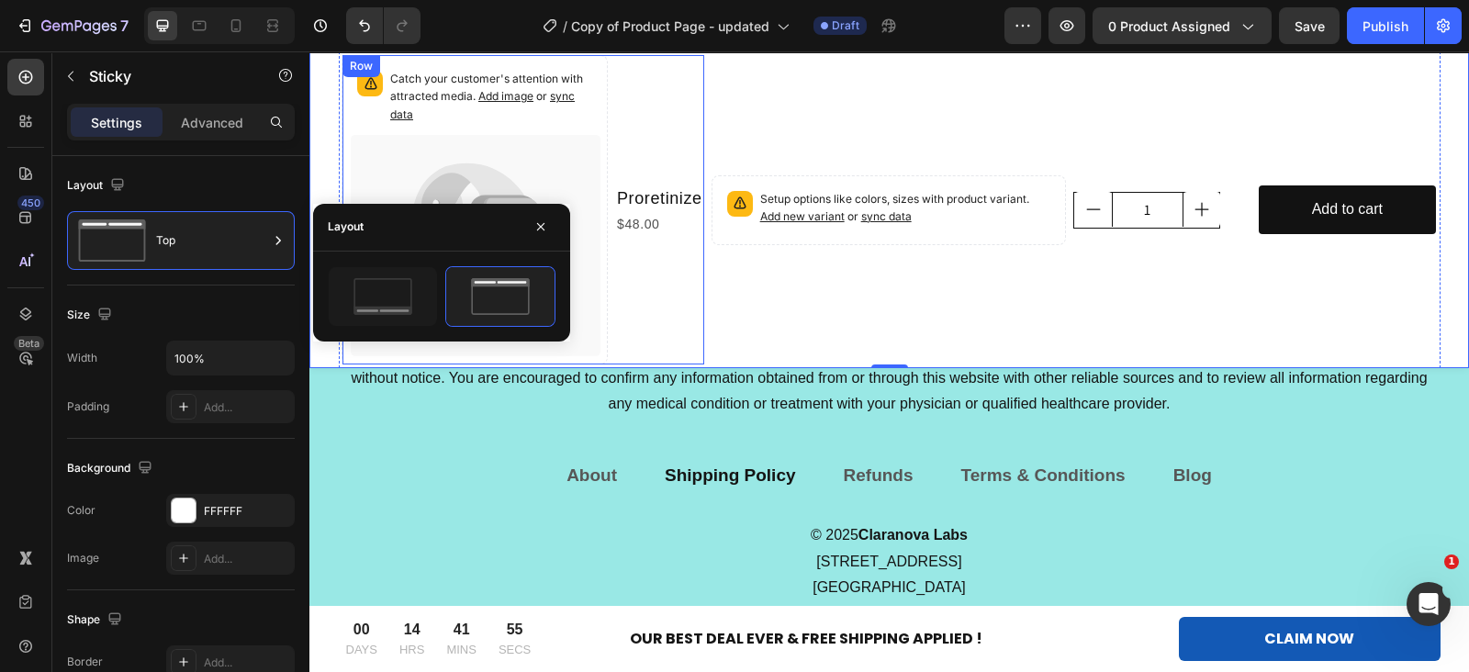
click at [667, 95] on div "Proretinize Product Title $48.00 Product Price Product Price" at bounding box center [660, 209] width 89 height 309
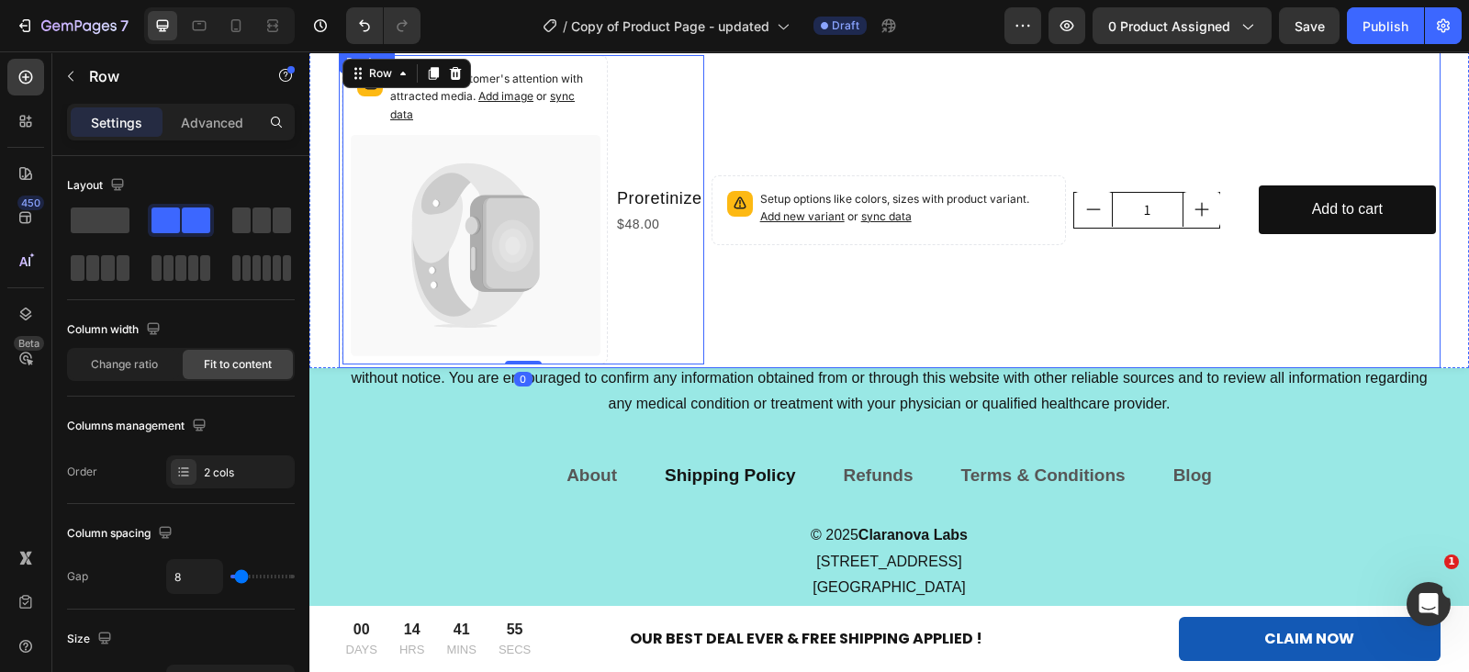
click at [744, 140] on div "Setup options like colors, sizes with product variant. Add new variant or sync …" at bounding box center [1073, 209] width 724 height 309
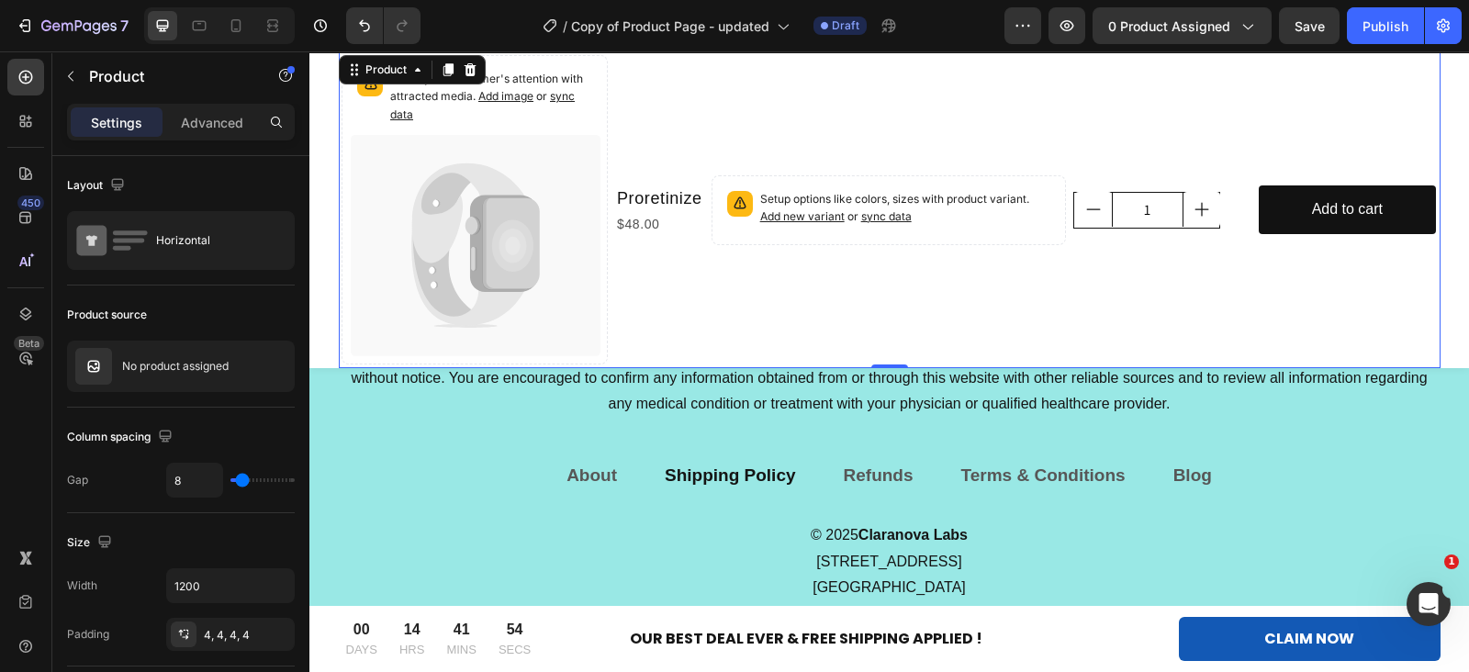
click at [711, 300] on div "Setup options like colors, sizes with product variant. Add new variant or sync …" at bounding box center [1073, 209] width 724 height 309
click at [464, 70] on icon at bounding box center [470, 69] width 12 height 13
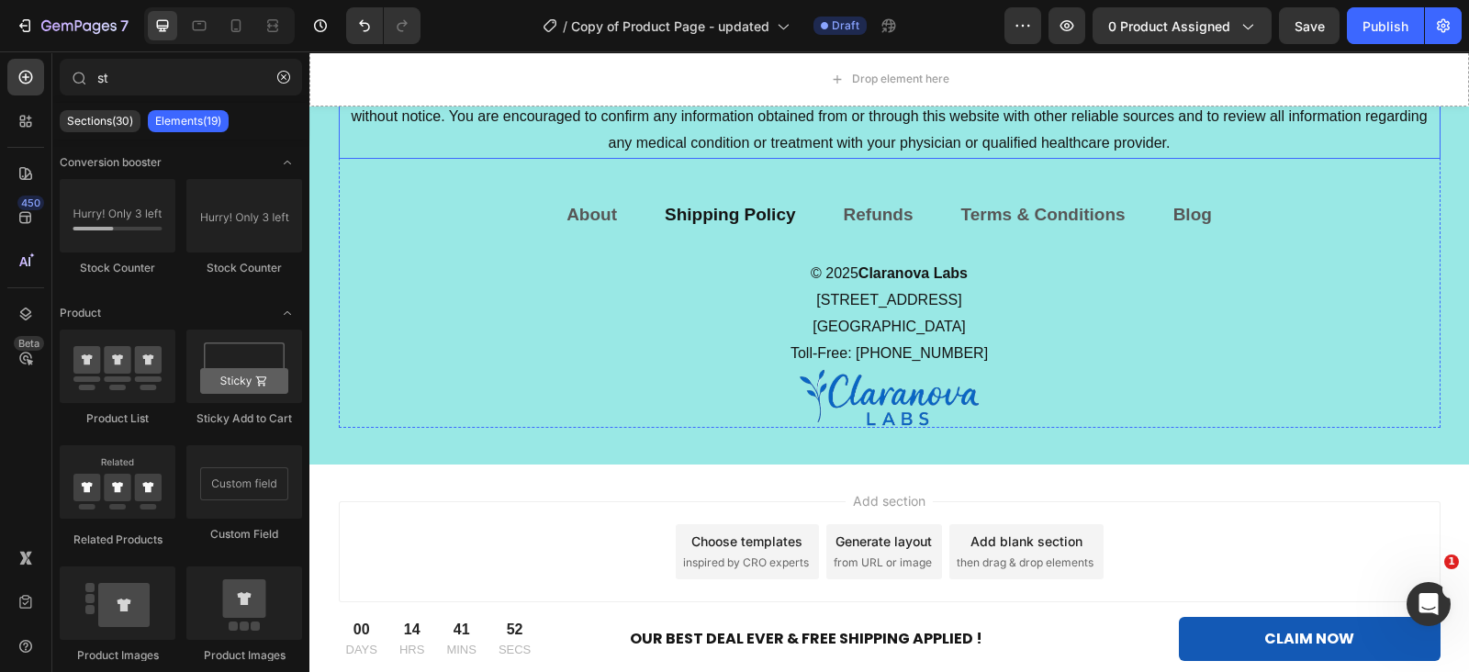
scroll to position [11885, 0]
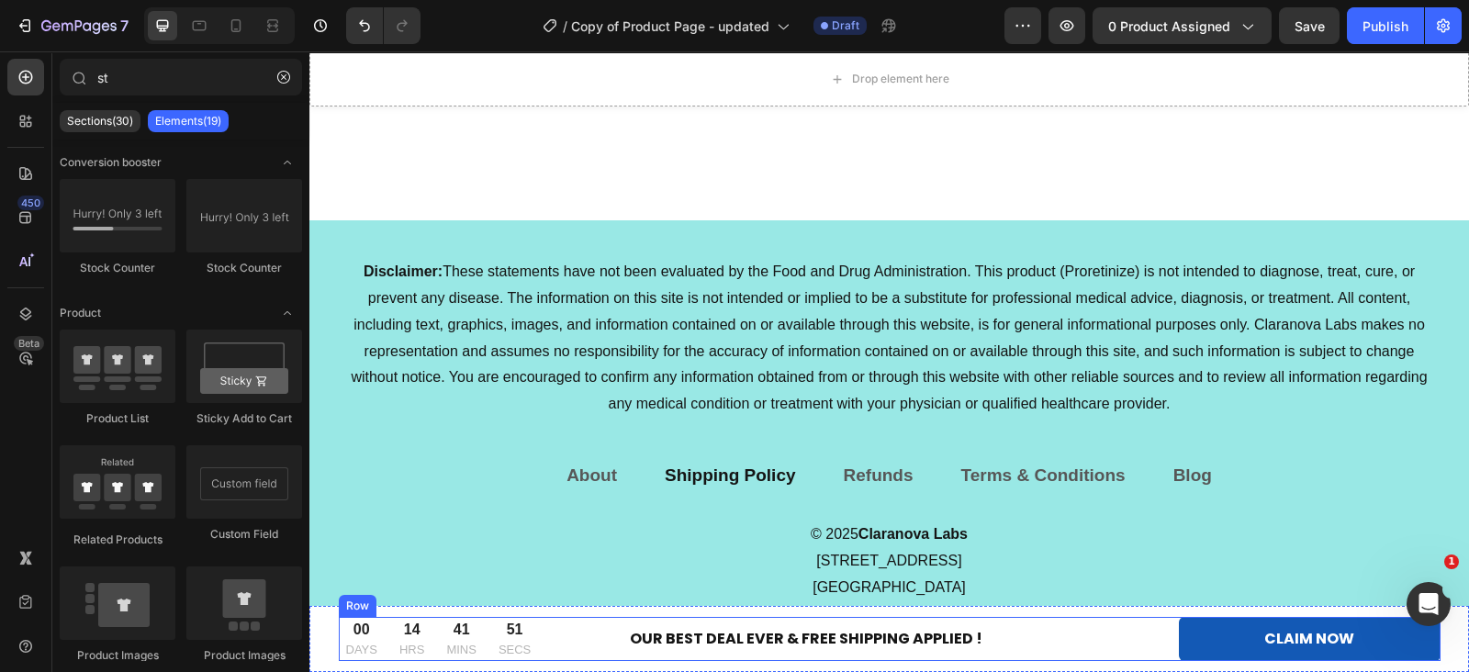
click at [1152, 627] on div "00 DAYS 14 HRS 41 MINS 51 SECS CountDown Timer OUR BEST DEAL EVER & FREE SHIPPI…" at bounding box center [890, 639] width 1102 height 44
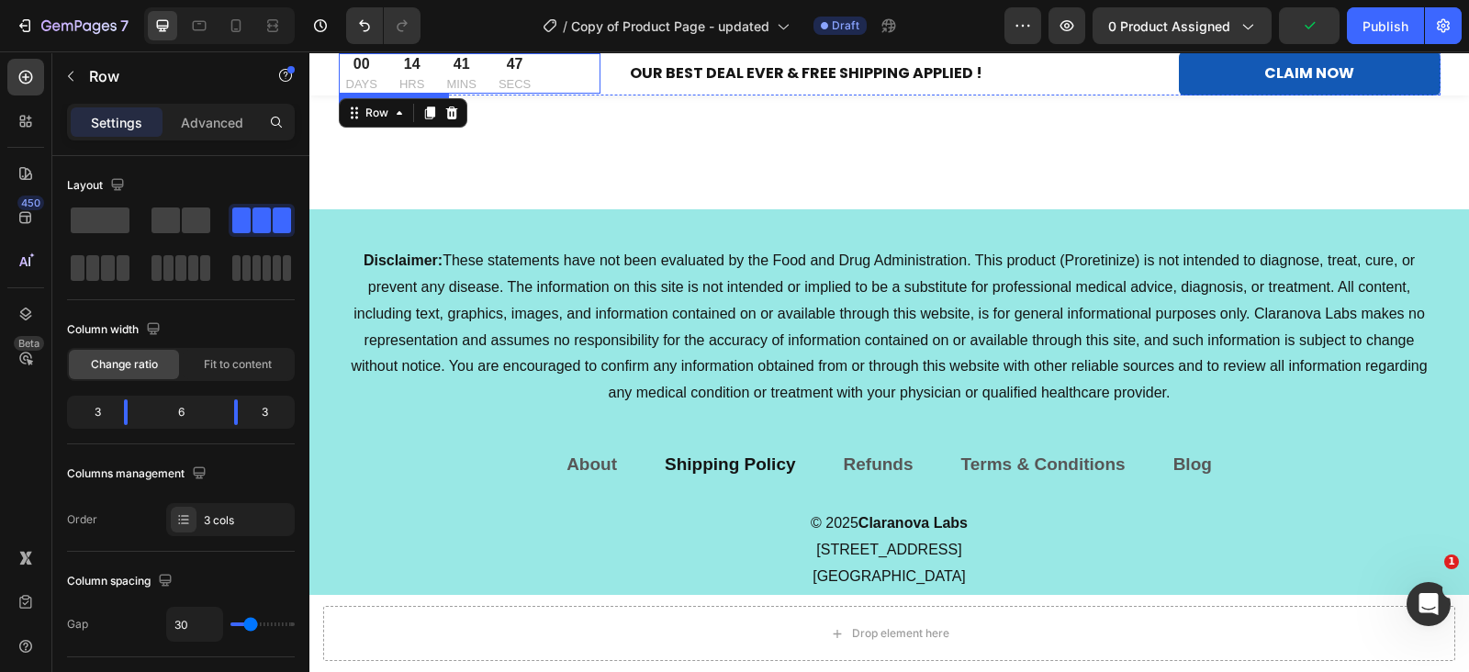
scroll to position [11873, 0]
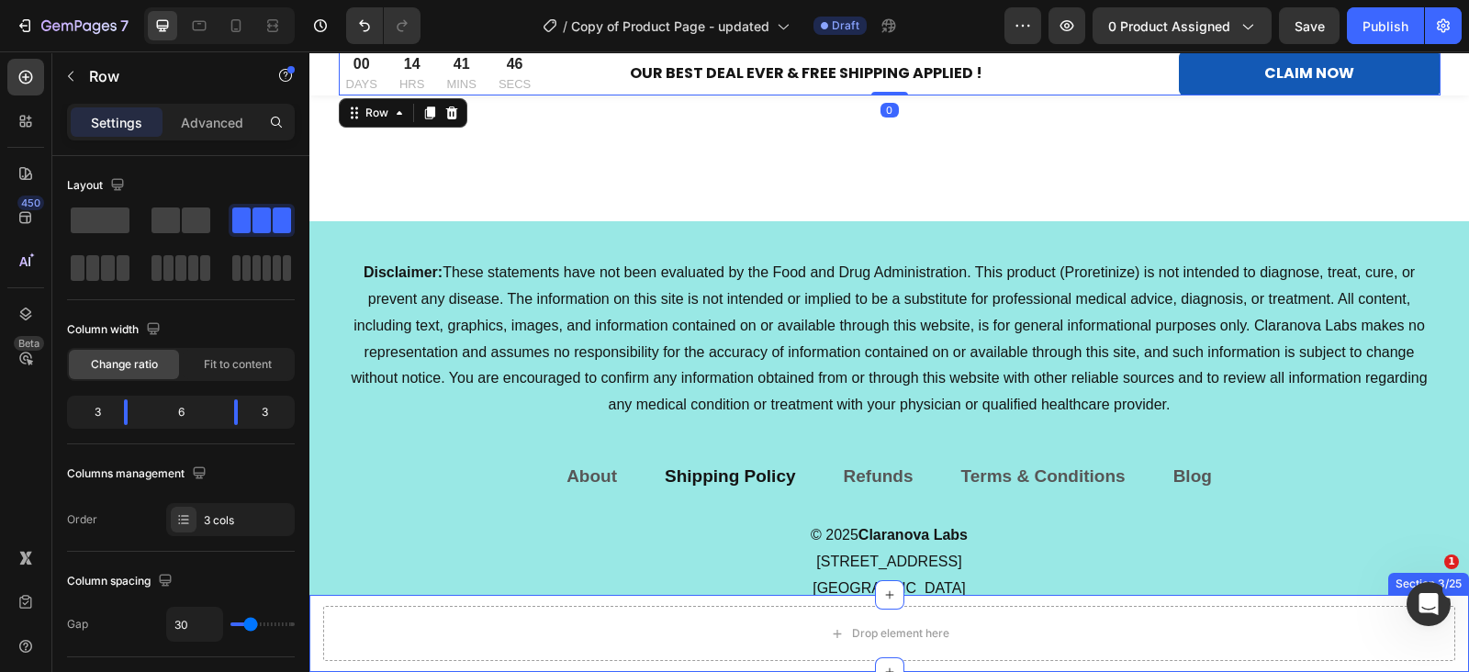
click at [316, 605] on div "Drop element here Section 3/25" at bounding box center [888, 633] width 1159 height 77
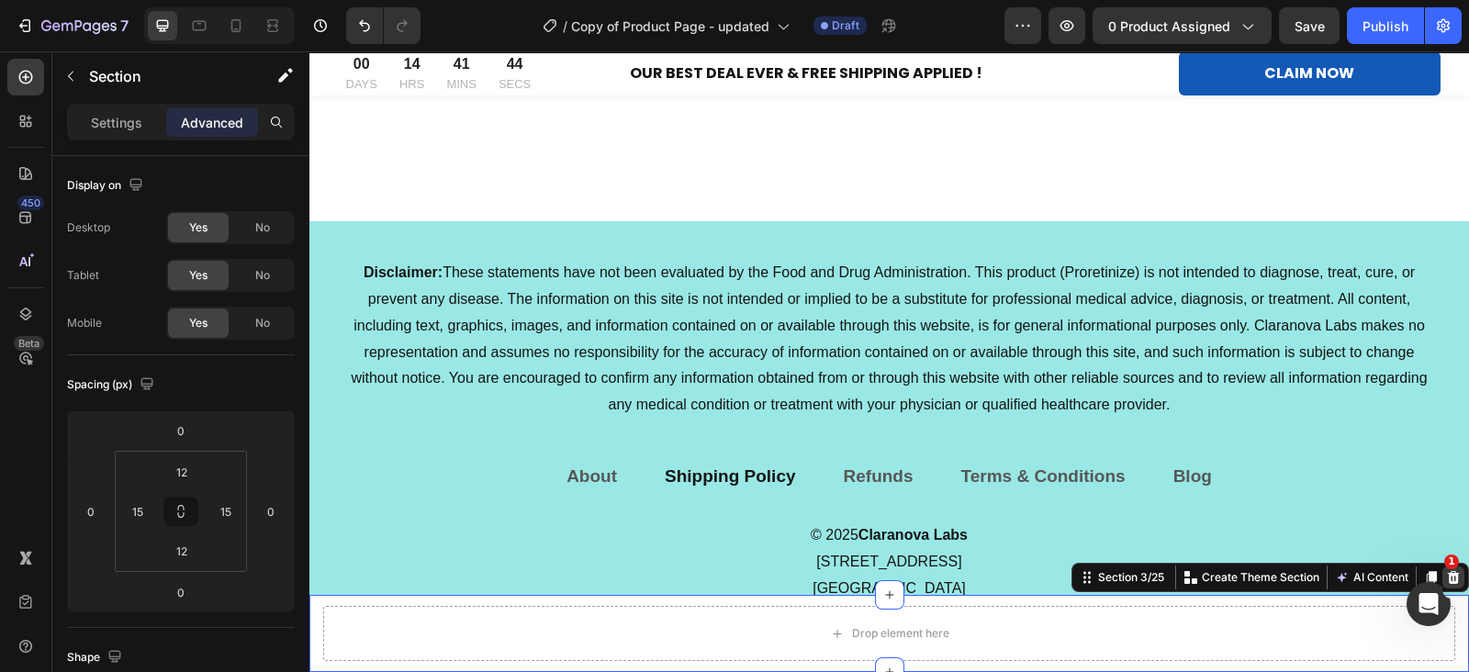
click at [1446, 576] on icon at bounding box center [1453, 577] width 15 height 15
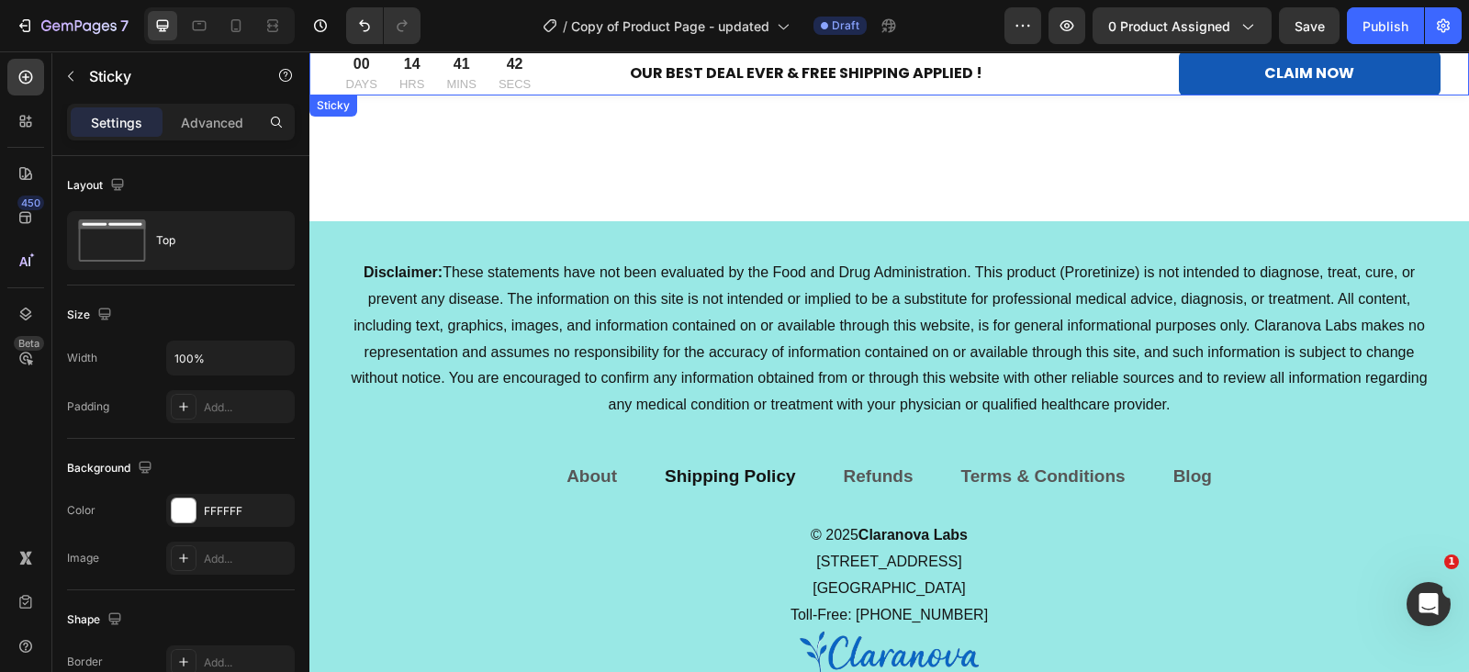
click at [325, 71] on div "00 DAYS 14 HRS 41 MINS 42 SECS CountDown Timer OUR BEST DEAL EVER & FREE SHIPPI…" at bounding box center [888, 73] width 1159 height 44
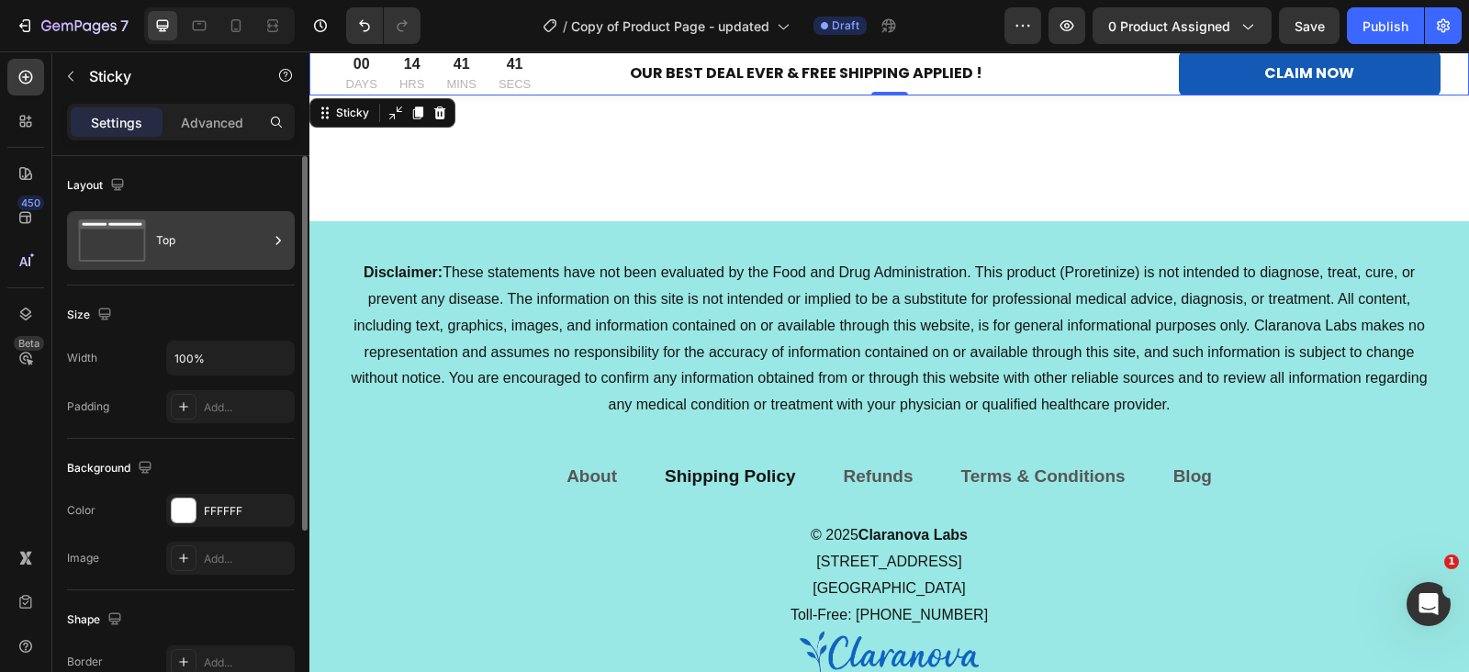
drag, startPoint x: 195, startPoint y: 211, endPoint x: 194, endPoint y: 223, distance: 12.0
click at [194, 211] on div "Top" at bounding box center [181, 240] width 228 height 59
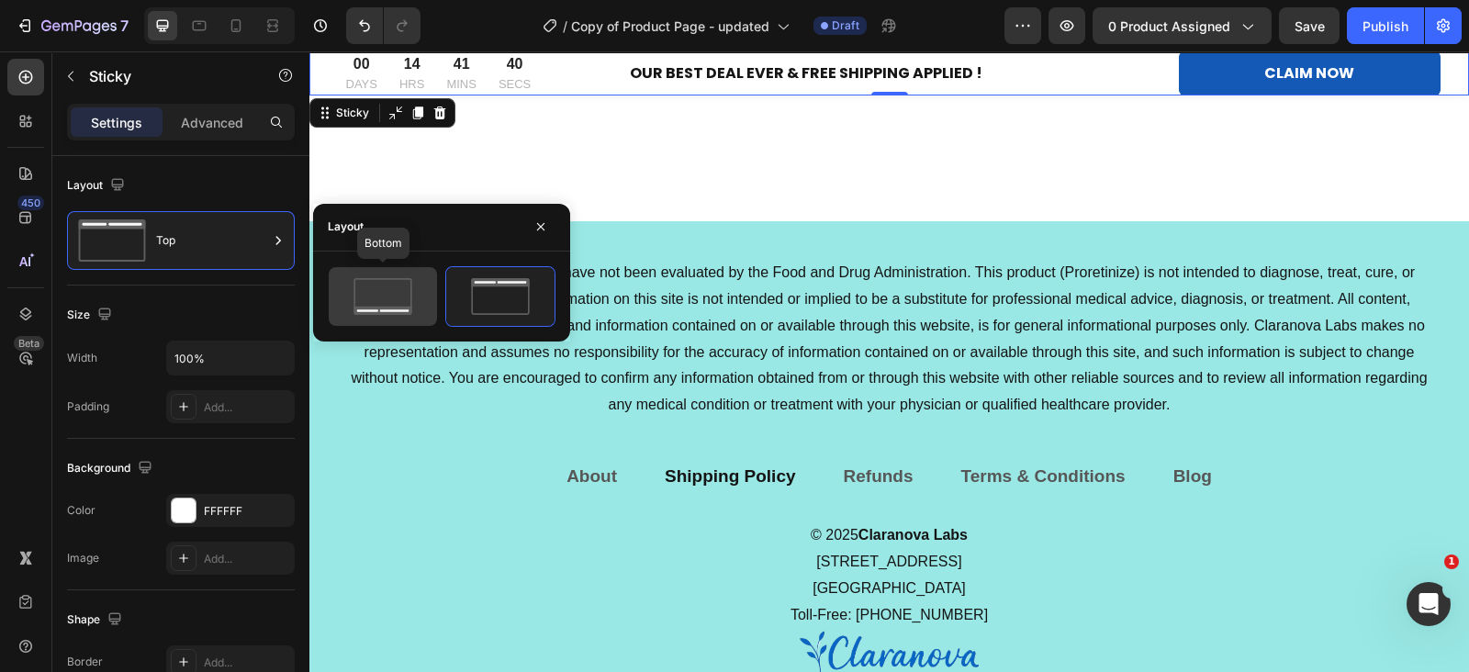
click at [397, 298] on icon at bounding box center [383, 296] width 86 height 37
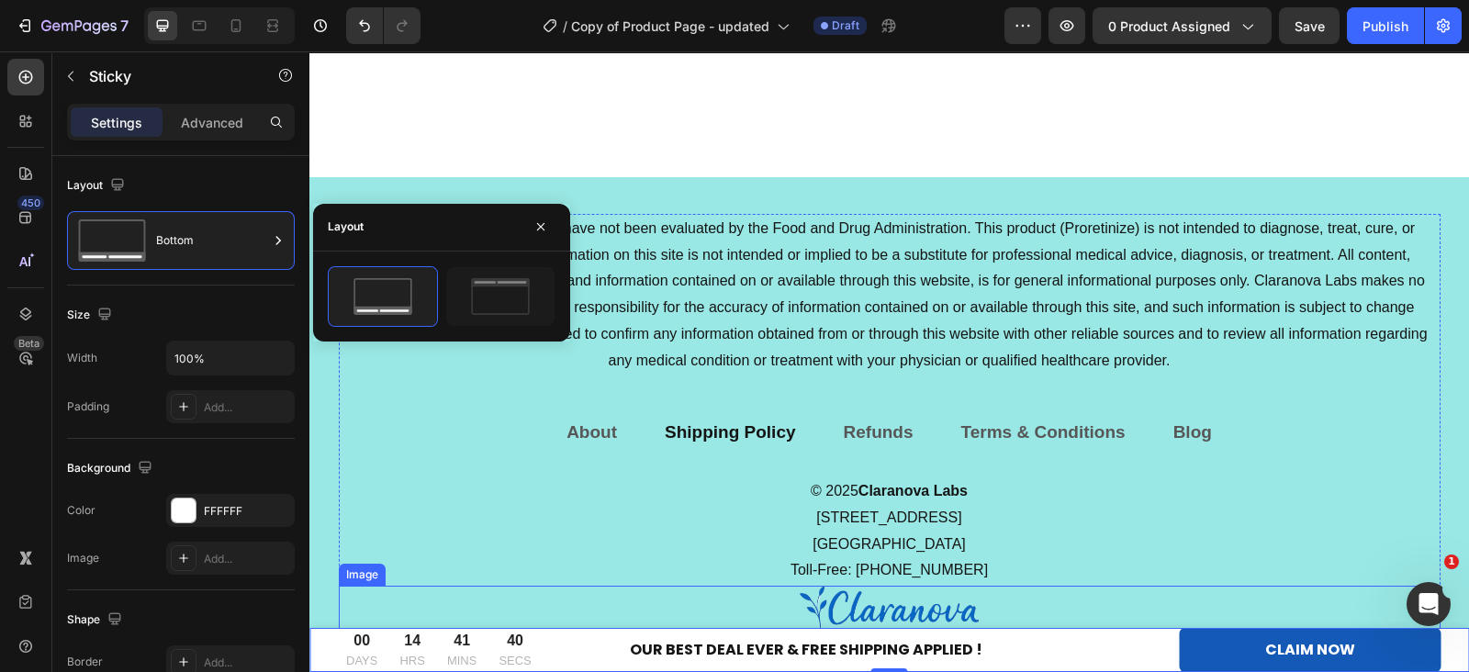
scroll to position [12146, 0]
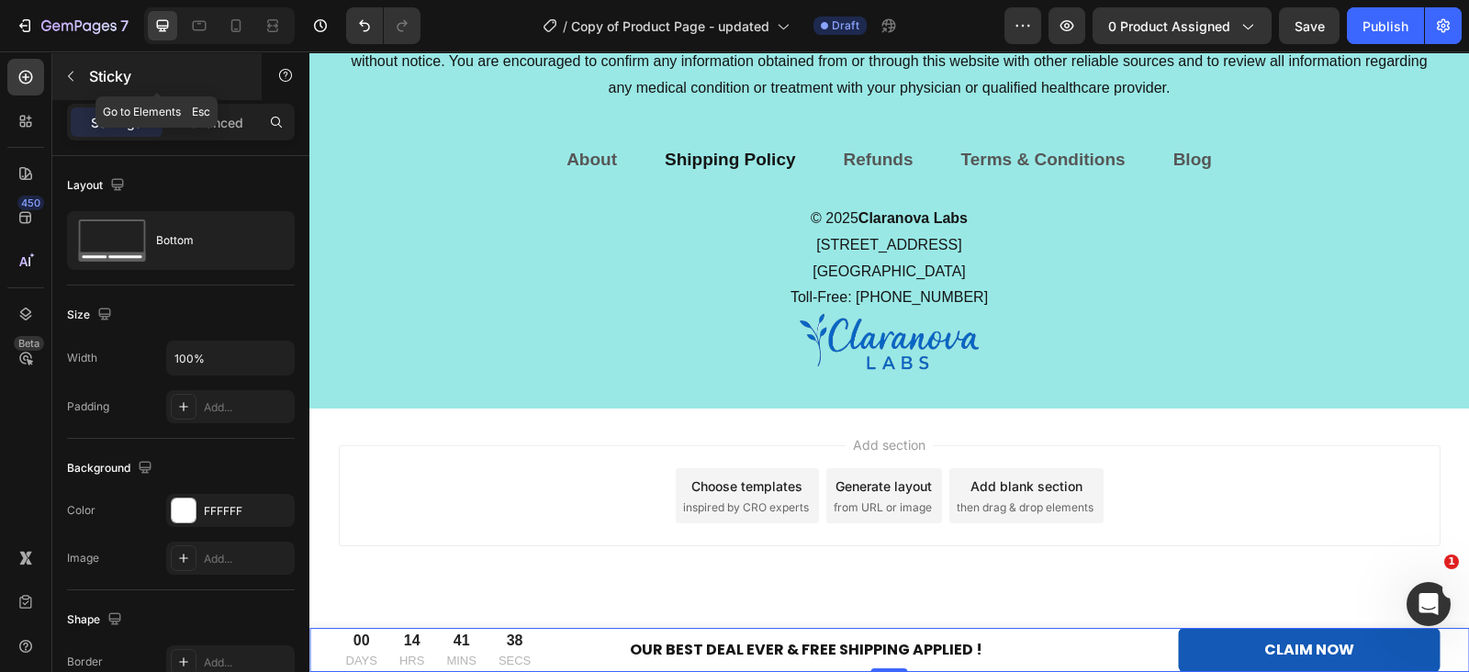
click at [95, 87] on div "Sticky" at bounding box center [156, 76] width 209 height 48
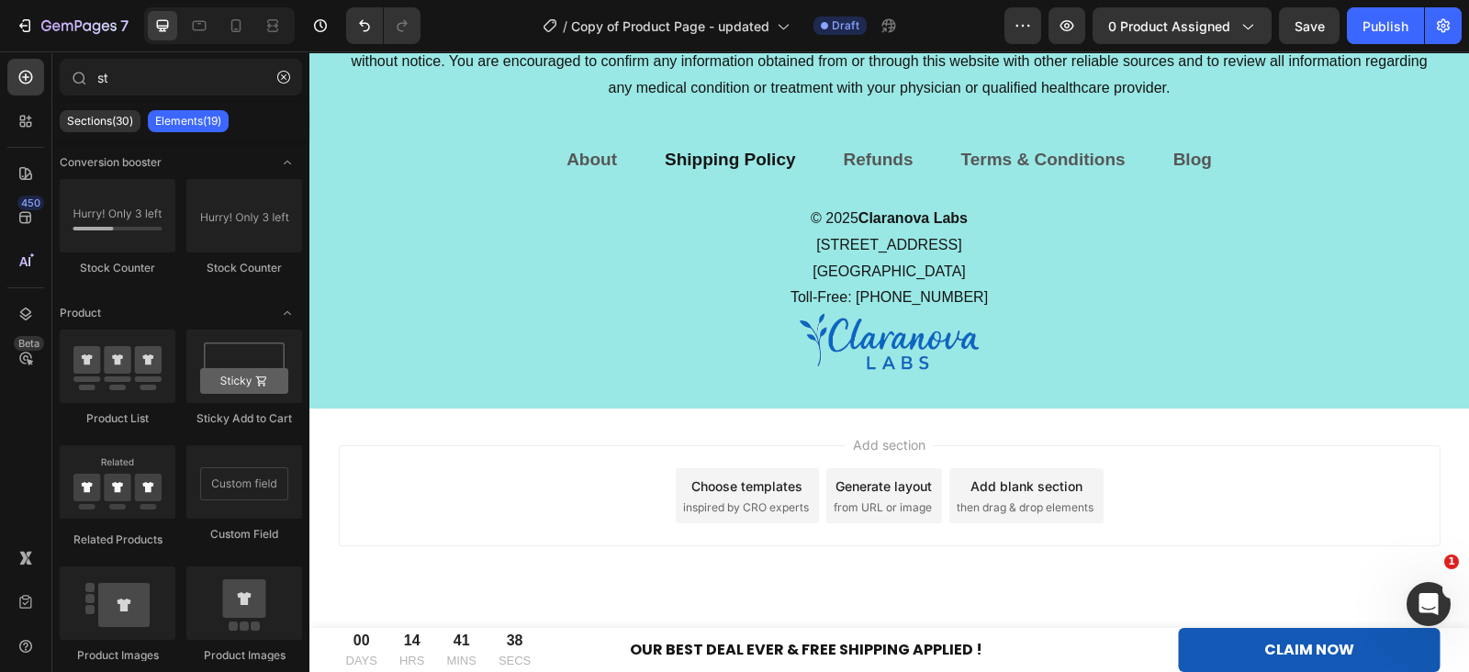
click at [151, 106] on div "Sections(30) Elements(19)" at bounding box center [180, 121] width 257 height 37
click at [142, 80] on input "st" at bounding box center [181, 77] width 242 height 37
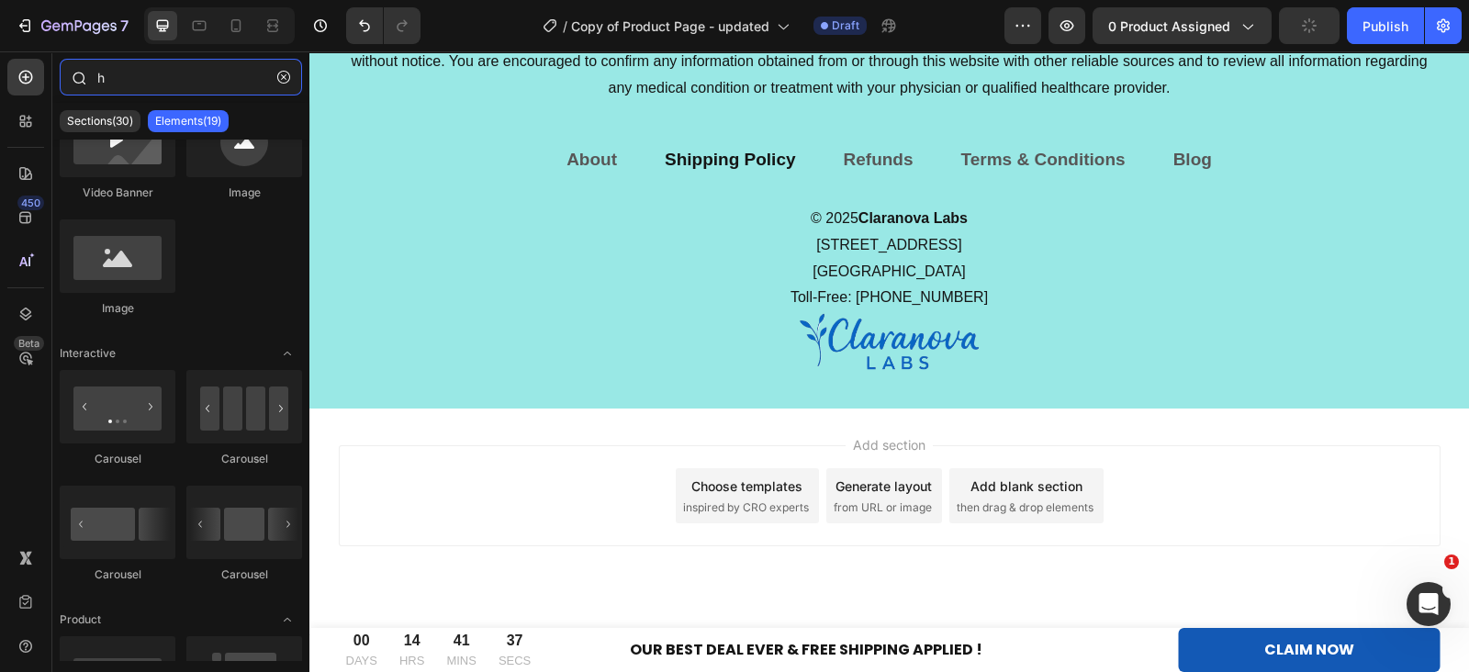
scroll to position [0, 0]
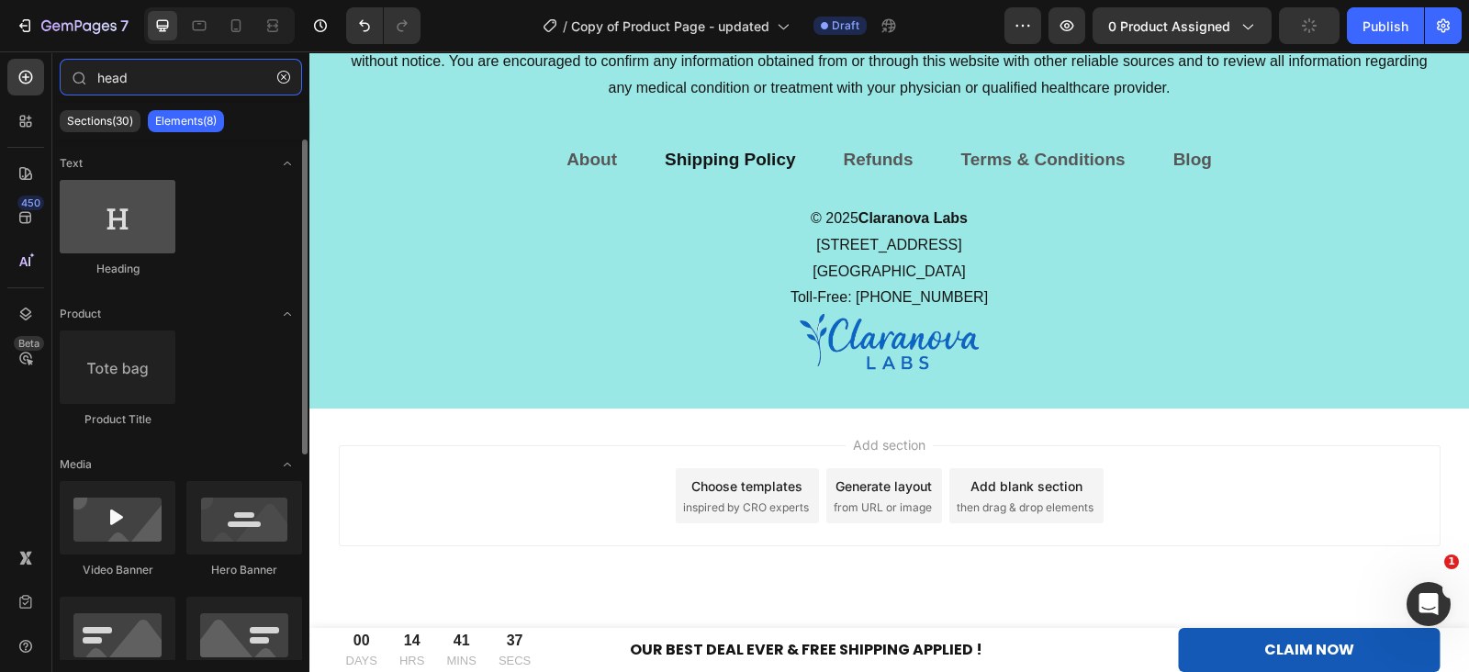
type input "head"
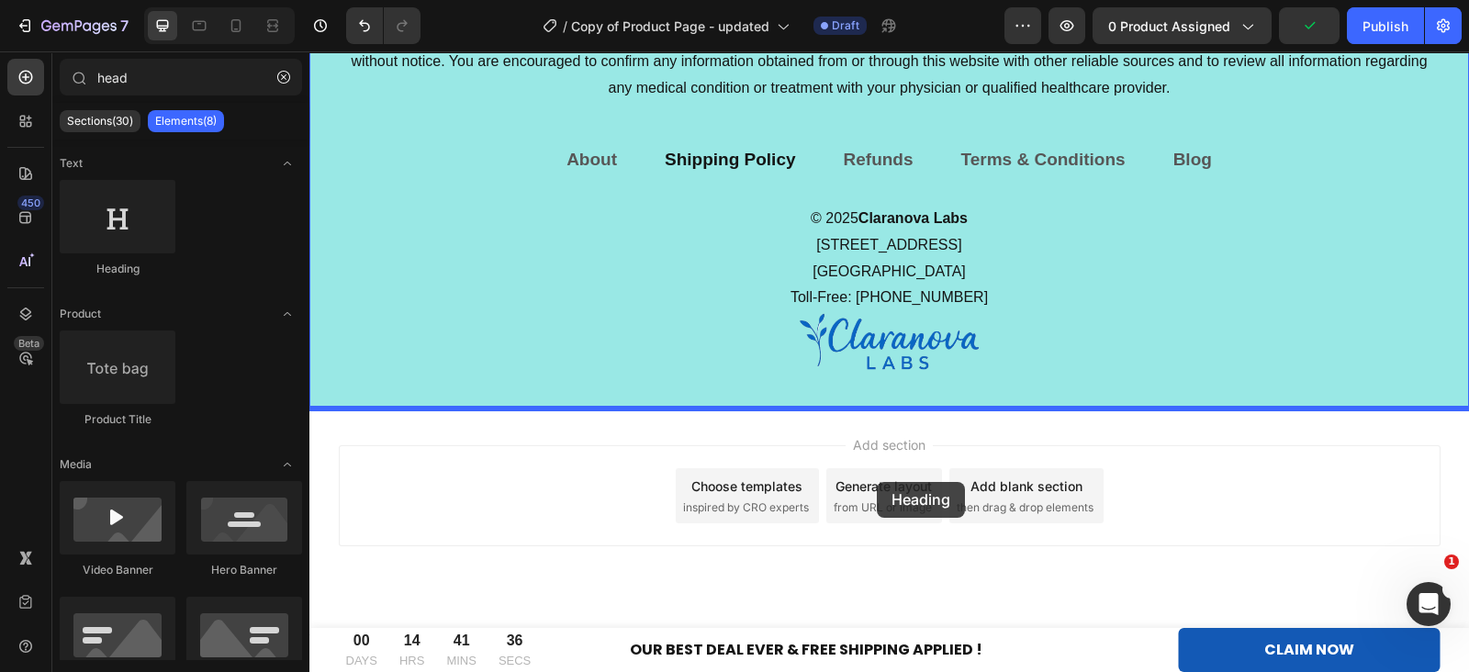
drag, startPoint x: 443, startPoint y: 259, endPoint x: 877, endPoint y: 482, distance: 487.3
